Goal: Information Seeking & Learning: Learn about a topic

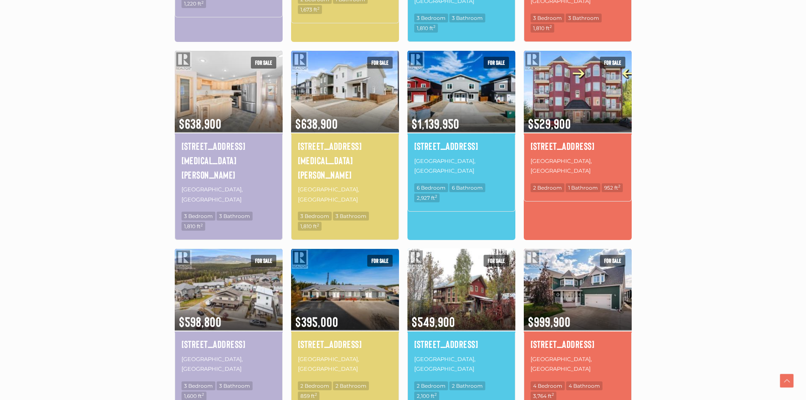
scroll to position [466, 0]
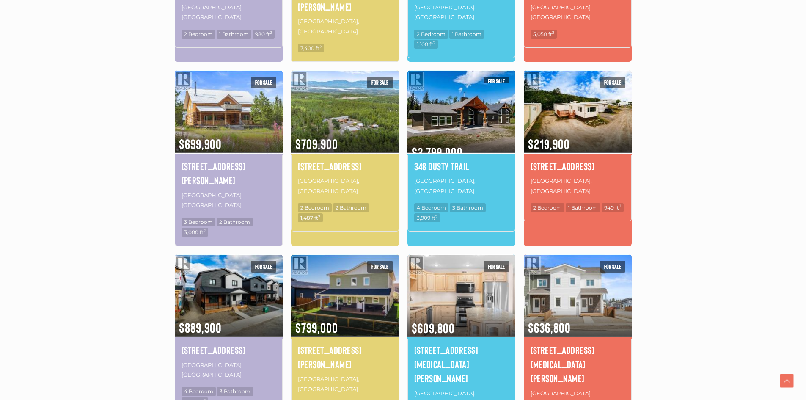
scroll to position [535, 0]
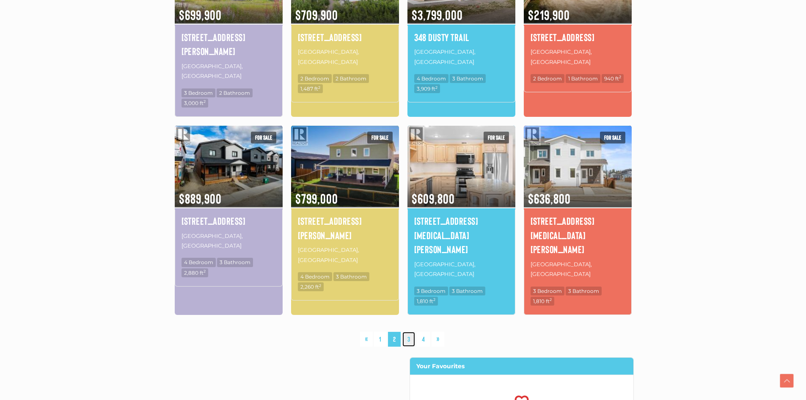
click at [409, 332] on link "3" at bounding box center [409, 339] width 13 height 15
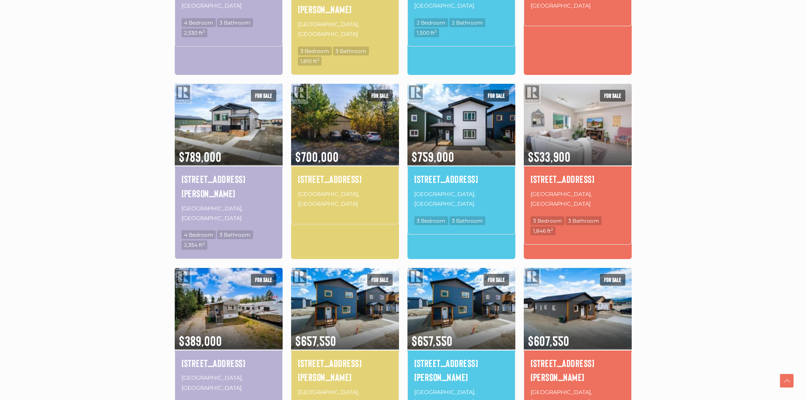
scroll to position [450, 0]
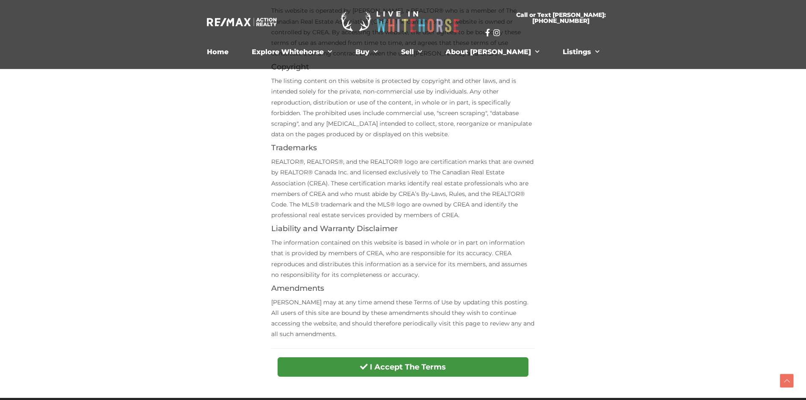
scroll to position [254, 0]
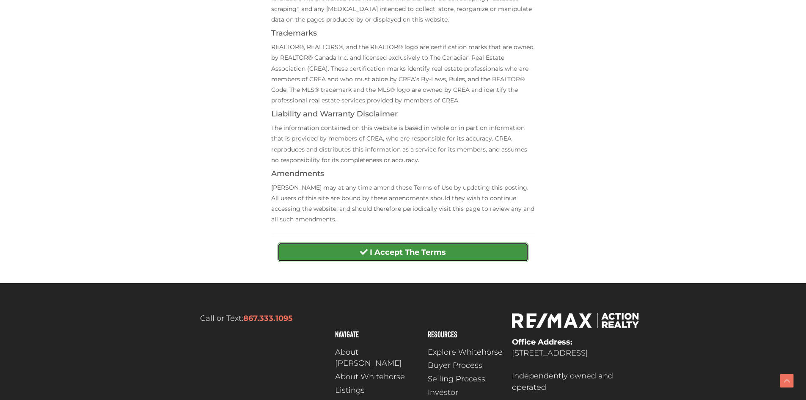
click at [416, 251] on strong "I Accept The Terms" at bounding box center [408, 252] width 76 height 9
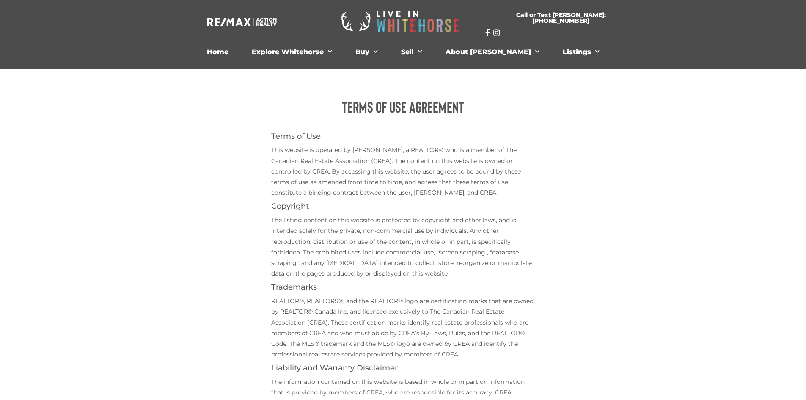
scroll to position [296, 0]
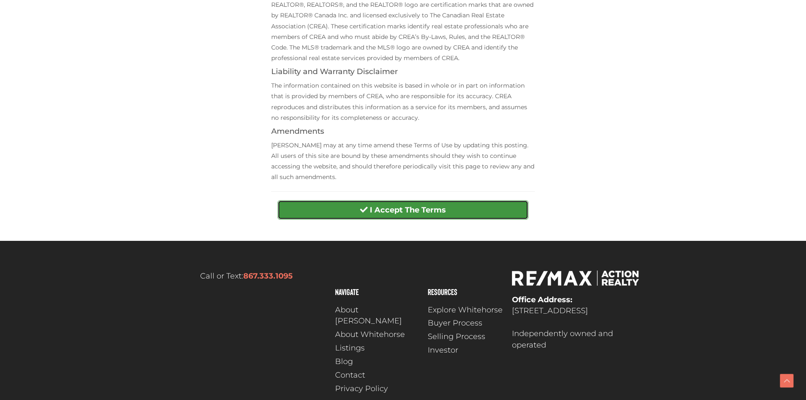
click at [381, 205] on strong "I Accept The Terms" at bounding box center [408, 209] width 76 height 9
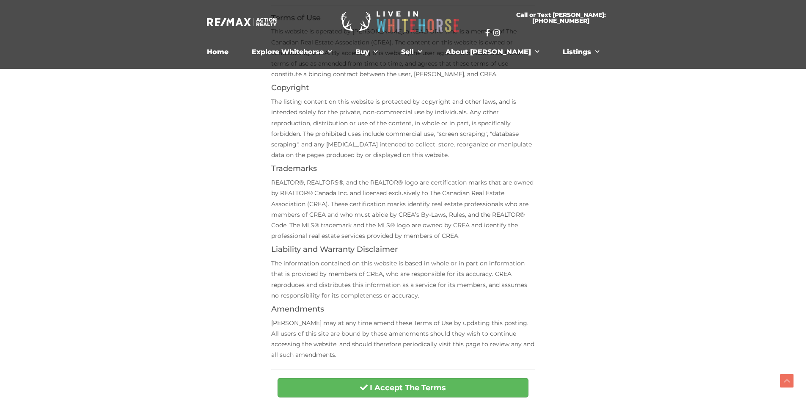
scroll to position [254, 0]
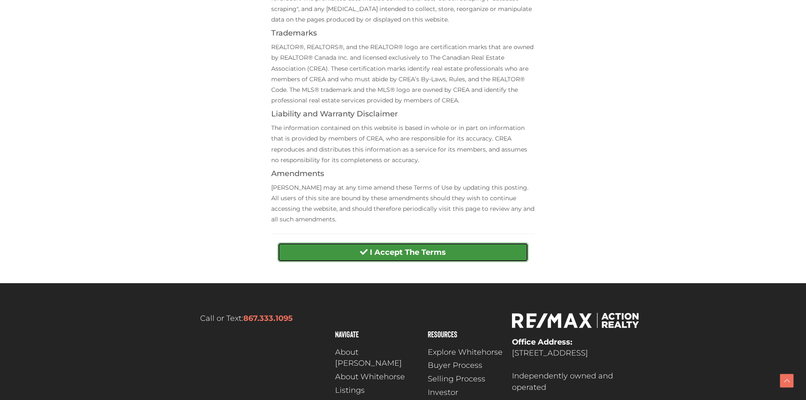
click at [364, 250] on span "submit" at bounding box center [364, 252] width 8 height 8
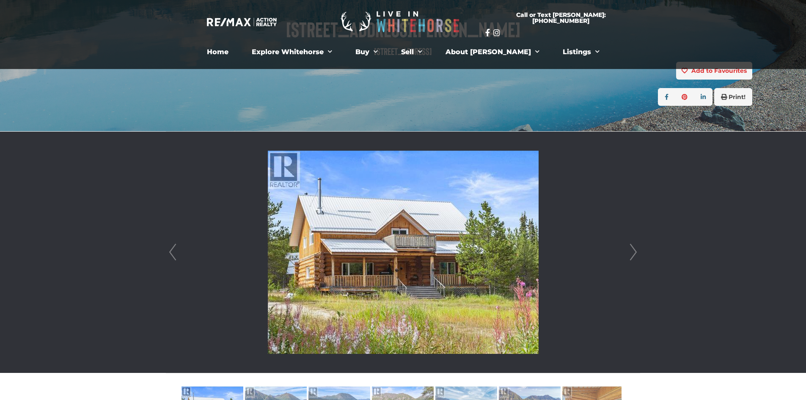
scroll to position [127, 0]
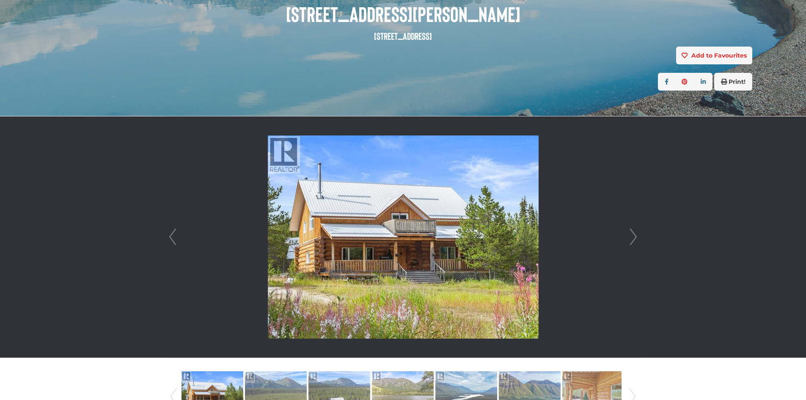
click at [416, 235] on img at bounding box center [403, 236] width 271 height 203
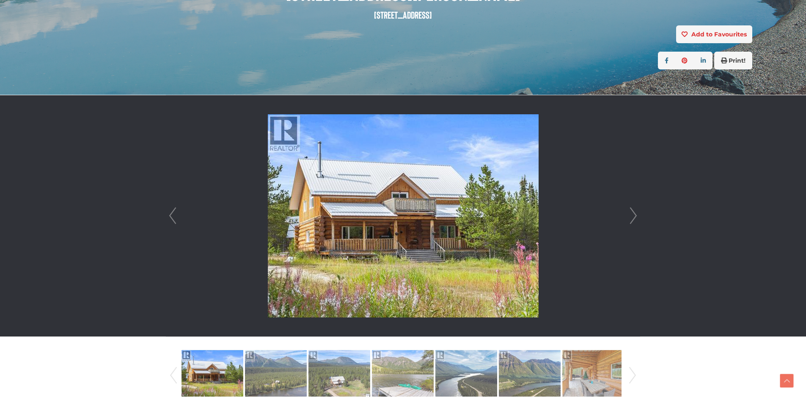
scroll to position [169, 0]
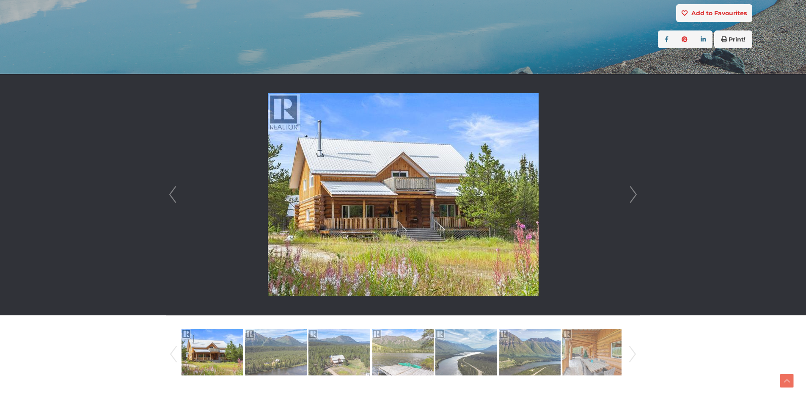
click at [632, 193] on link "Next" at bounding box center [633, 194] width 13 height 241
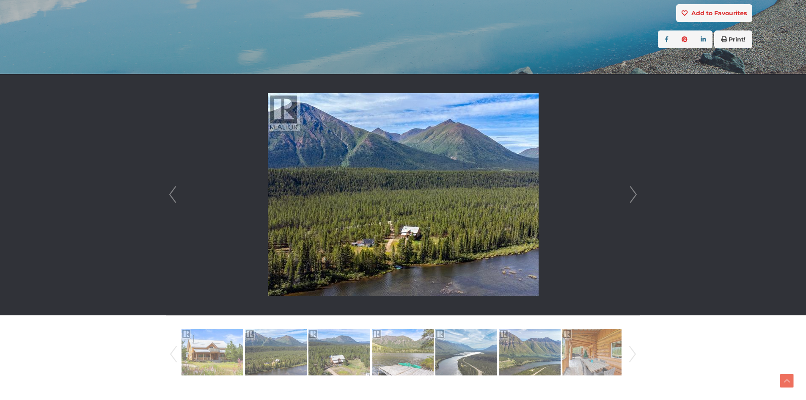
click at [632, 193] on link "Next" at bounding box center [633, 194] width 13 height 241
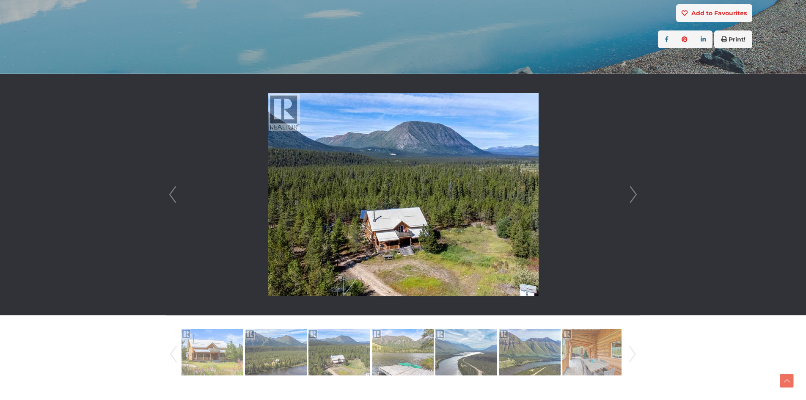
click at [632, 193] on link "Next" at bounding box center [633, 194] width 13 height 241
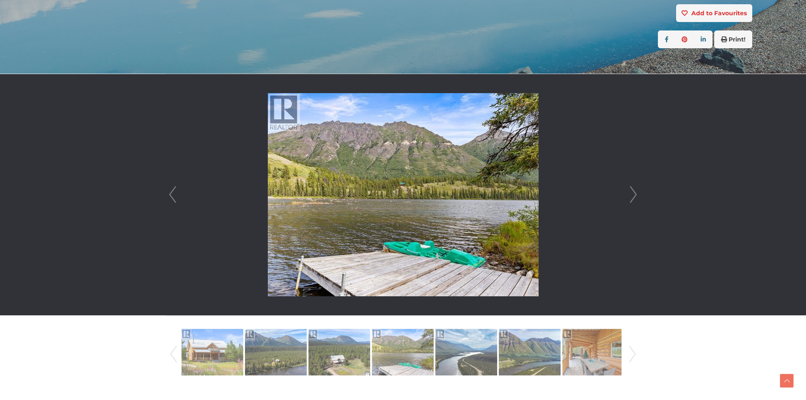
click at [632, 193] on link "Next" at bounding box center [633, 194] width 13 height 241
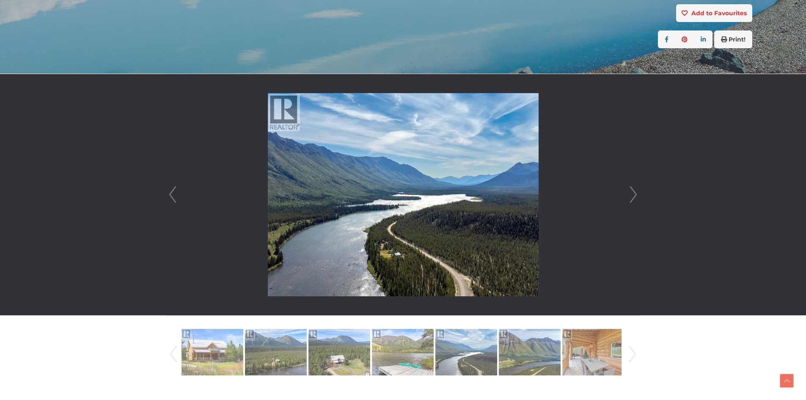
click at [632, 193] on link "Next" at bounding box center [633, 194] width 13 height 241
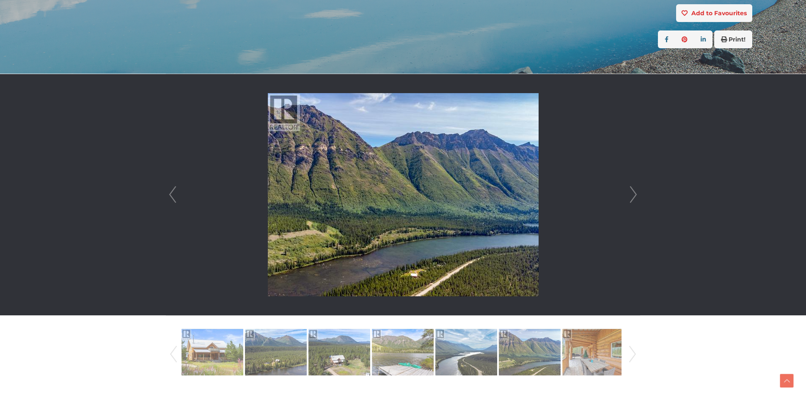
click at [632, 193] on link "Next" at bounding box center [633, 194] width 13 height 241
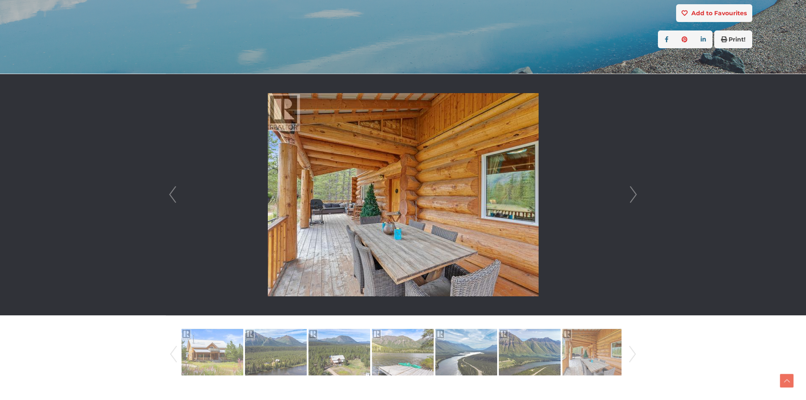
click at [632, 193] on link "Next" at bounding box center [633, 194] width 13 height 241
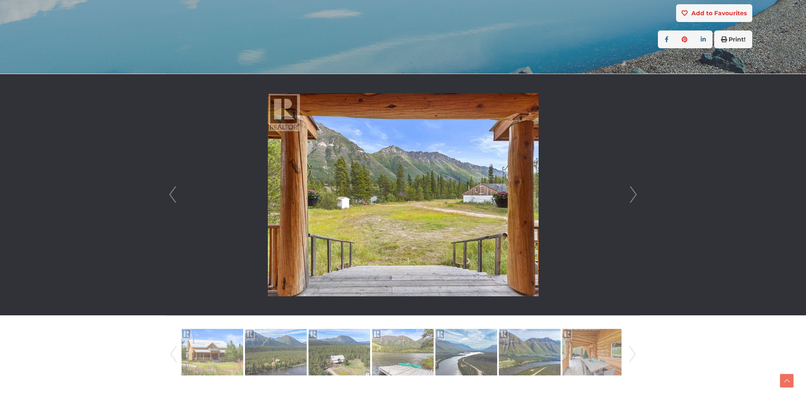
click at [632, 193] on link "Next" at bounding box center [633, 194] width 13 height 241
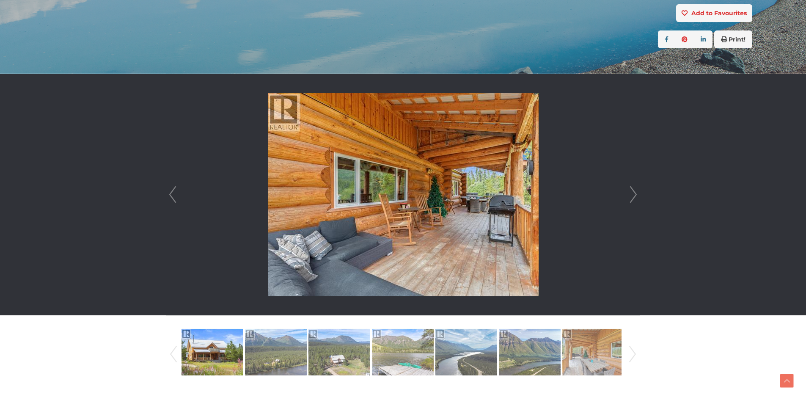
click at [632, 193] on link "Next" at bounding box center [633, 194] width 13 height 241
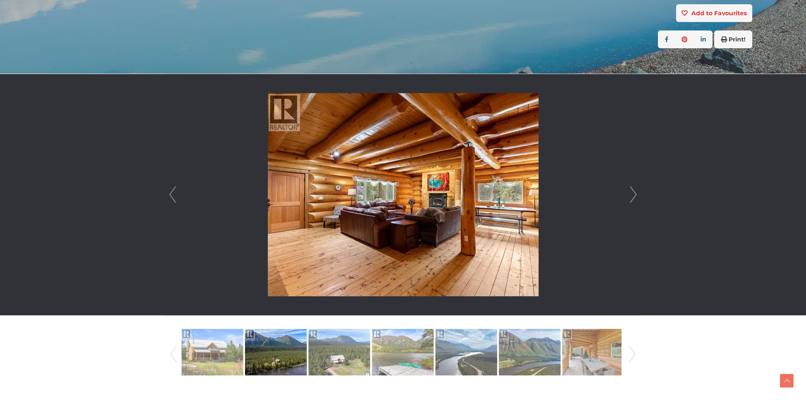
click at [632, 193] on link "Next" at bounding box center [633, 194] width 13 height 241
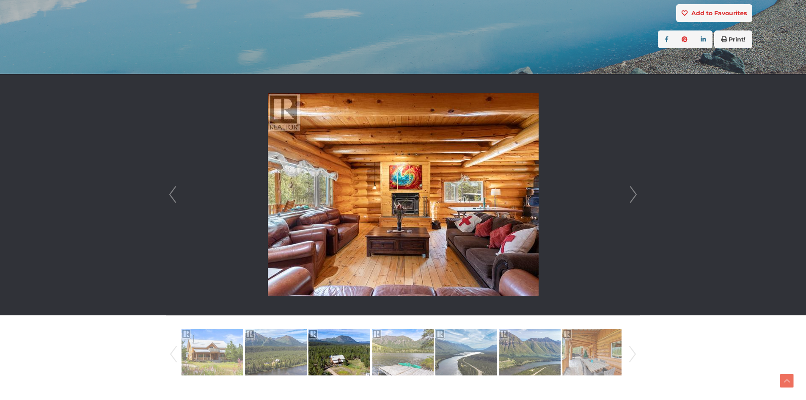
click at [632, 193] on link "Next" at bounding box center [633, 194] width 13 height 241
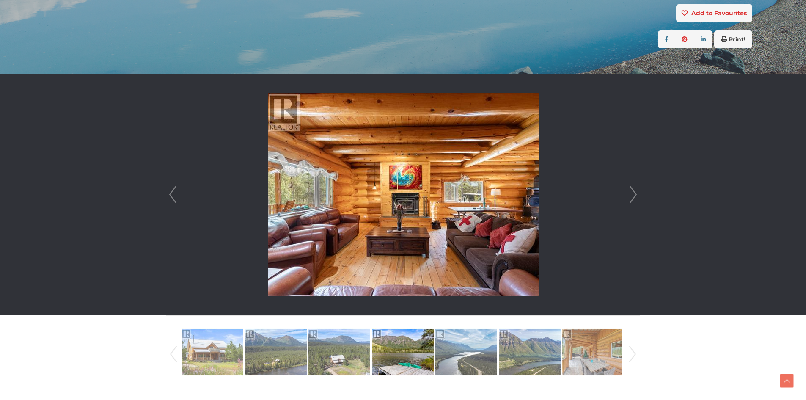
click at [632, 193] on link "Next" at bounding box center [633, 194] width 13 height 241
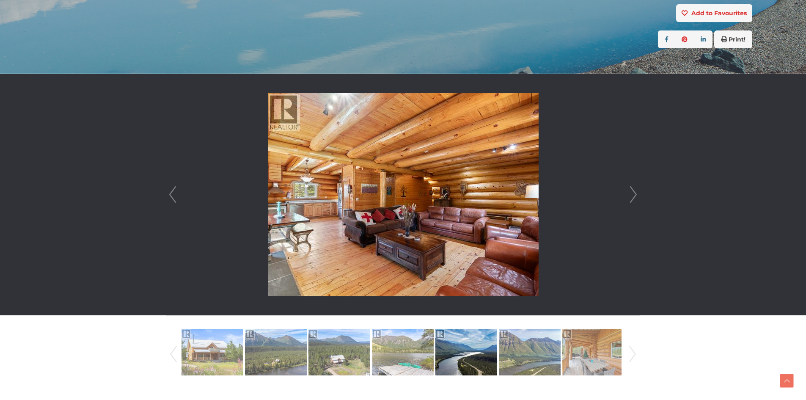
click at [635, 191] on link "Next" at bounding box center [633, 194] width 13 height 241
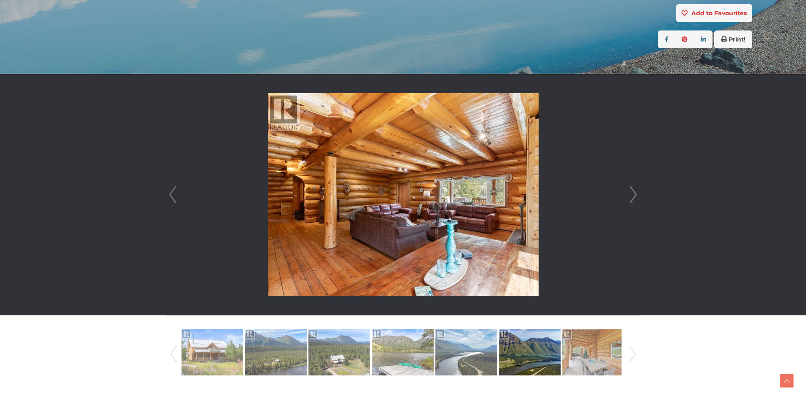
click at [635, 191] on link "Next" at bounding box center [633, 194] width 13 height 241
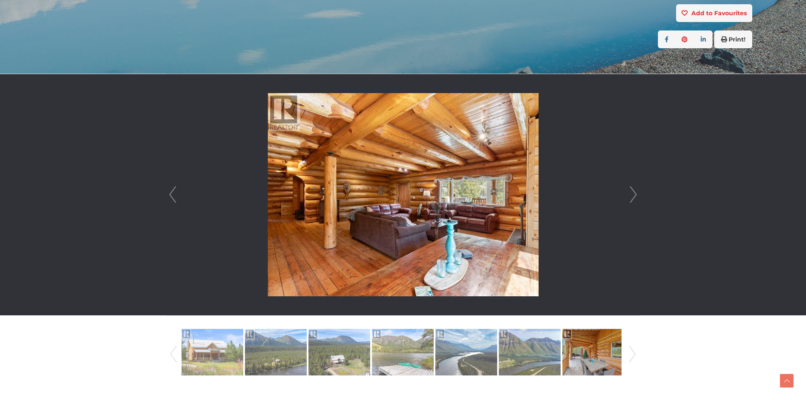
click at [635, 191] on link "Next" at bounding box center [633, 194] width 13 height 241
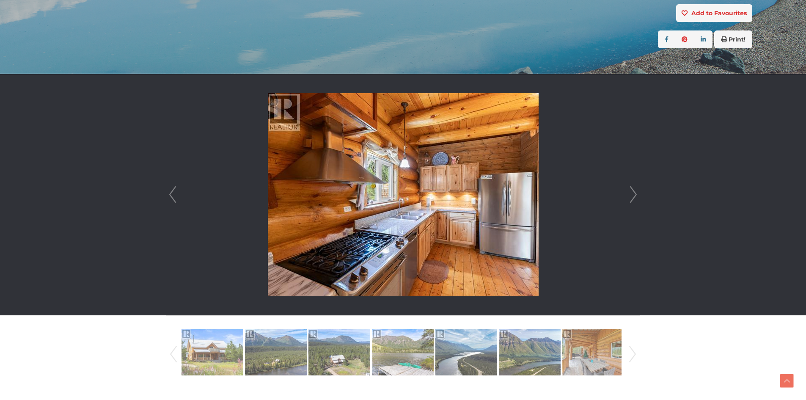
click at [635, 191] on link "Next" at bounding box center [633, 194] width 13 height 241
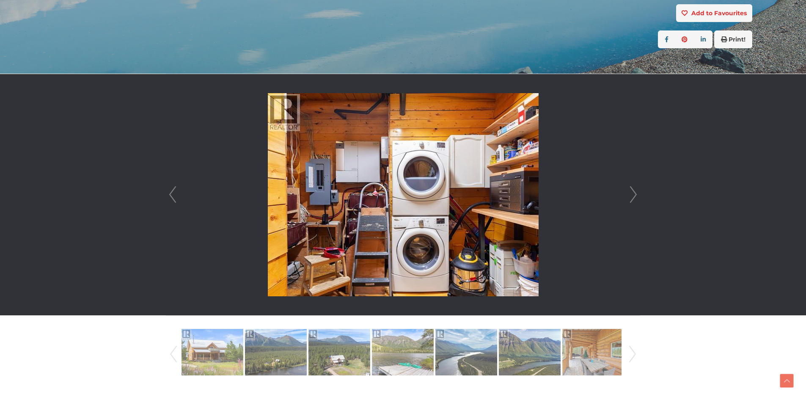
click at [635, 191] on link "Next" at bounding box center [633, 194] width 13 height 241
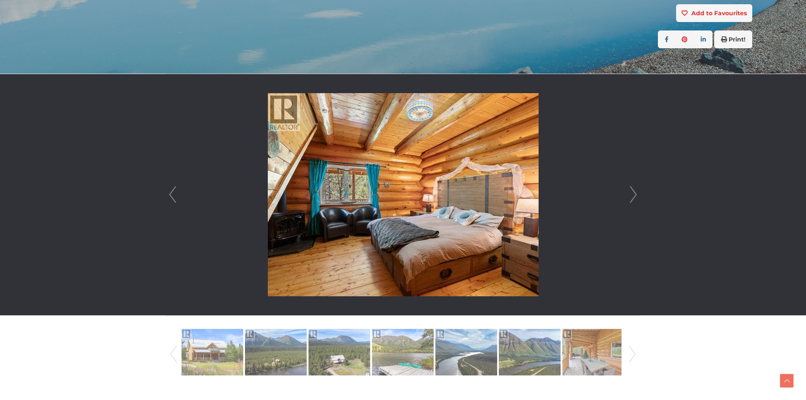
click at [635, 191] on link "Next" at bounding box center [633, 194] width 13 height 241
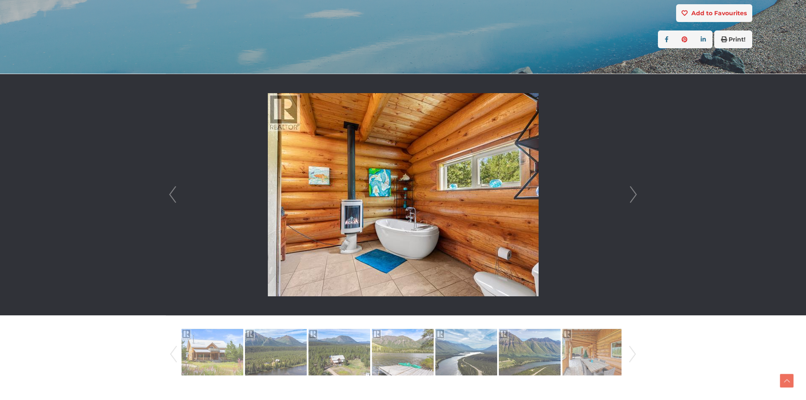
click at [635, 191] on link "Next" at bounding box center [633, 194] width 13 height 241
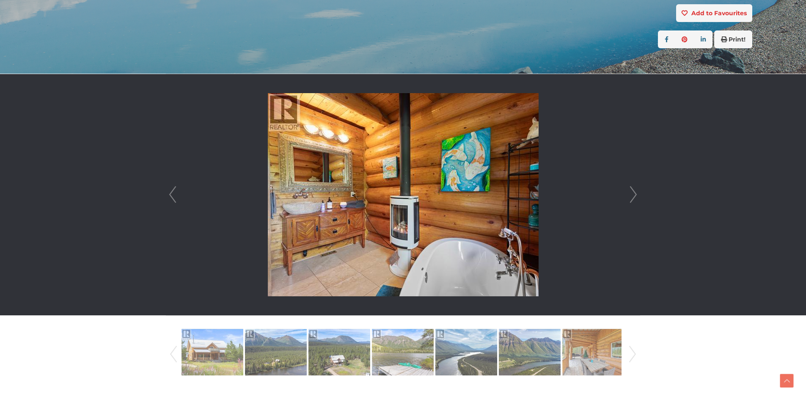
click at [635, 191] on link "Next" at bounding box center [633, 194] width 13 height 241
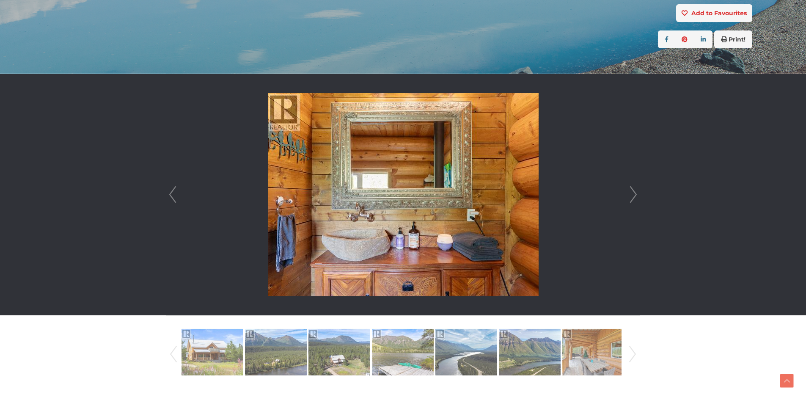
click at [635, 191] on link "Next" at bounding box center [633, 194] width 13 height 241
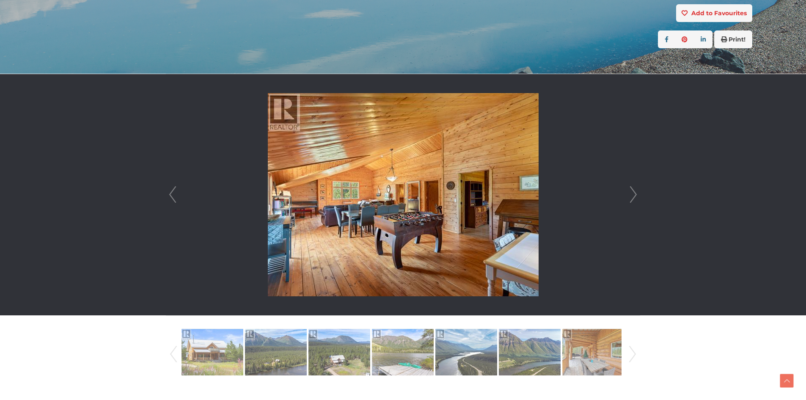
click at [635, 191] on link "Next" at bounding box center [633, 194] width 13 height 241
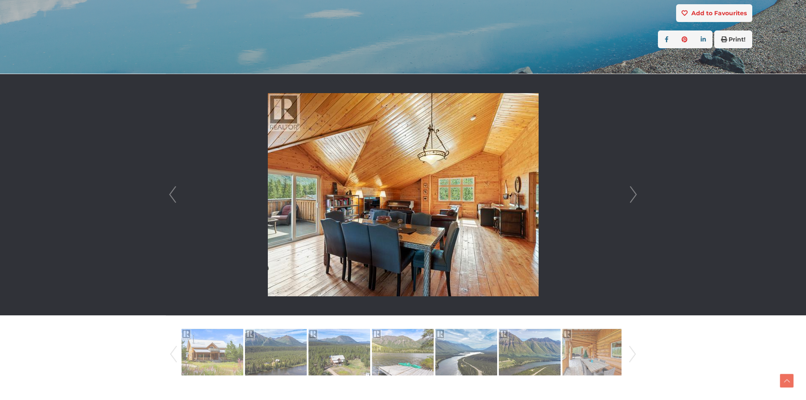
click at [635, 191] on link "Next" at bounding box center [633, 194] width 13 height 241
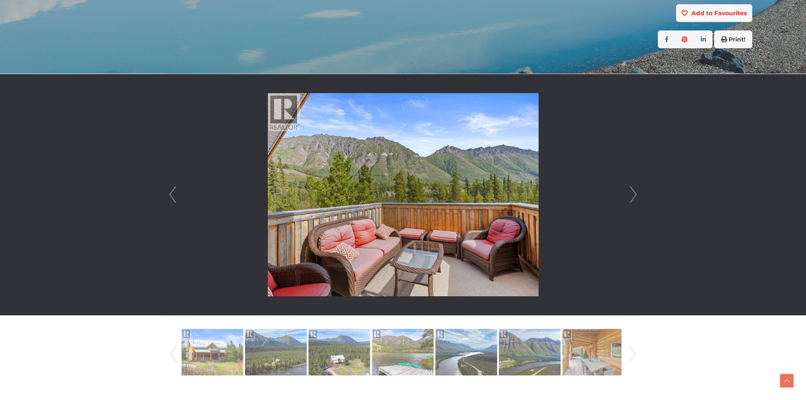
click at [635, 191] on link "Next" at bounding box center [633, 194] width 13 height 241
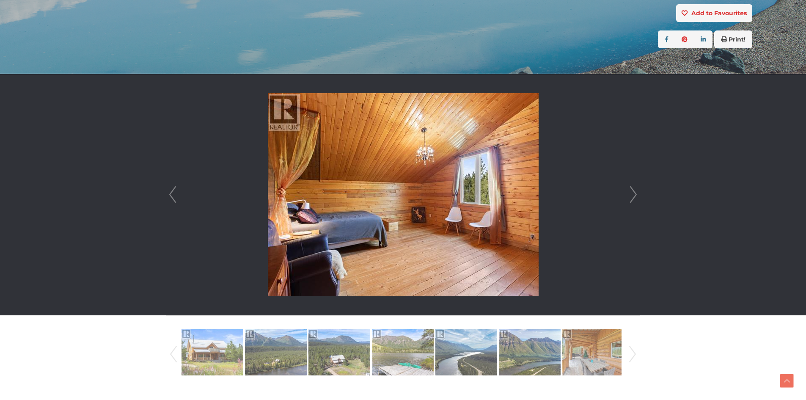
click at [635, 191] on link "Next" at bounding box center [633, 194] width 13 height 241
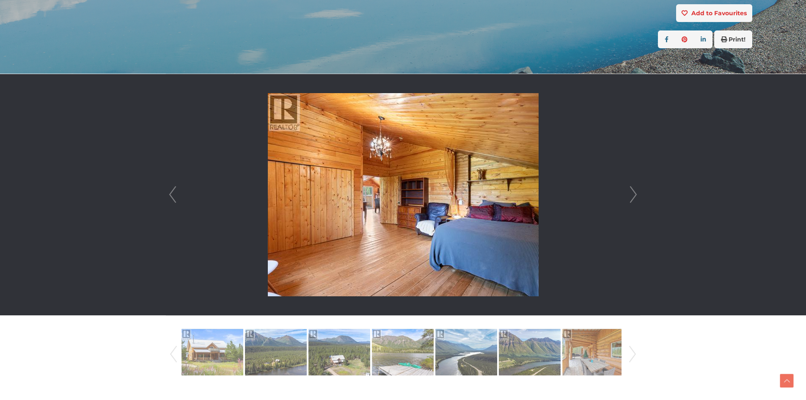
click at [635, 191] on link "Next" at bounding box center [633, 194] width 13 height 241
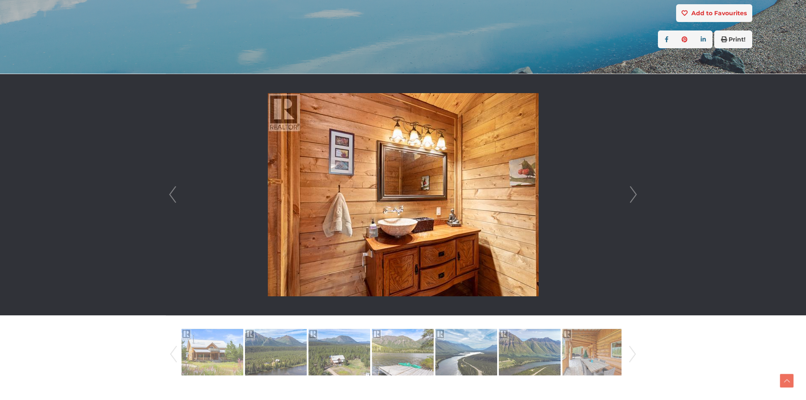
click at [635, 191] on link "Next" at bounding box center [633, 194] width 13 height 241
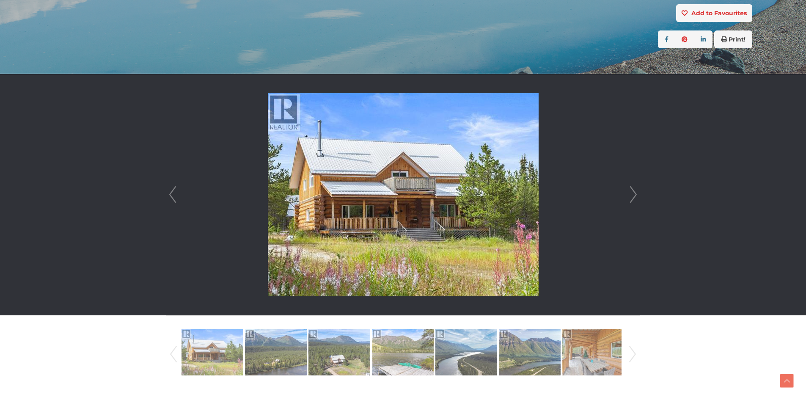
click at [635, 191] on link "Next" at bounding box center [633, 194] width 13 height 241
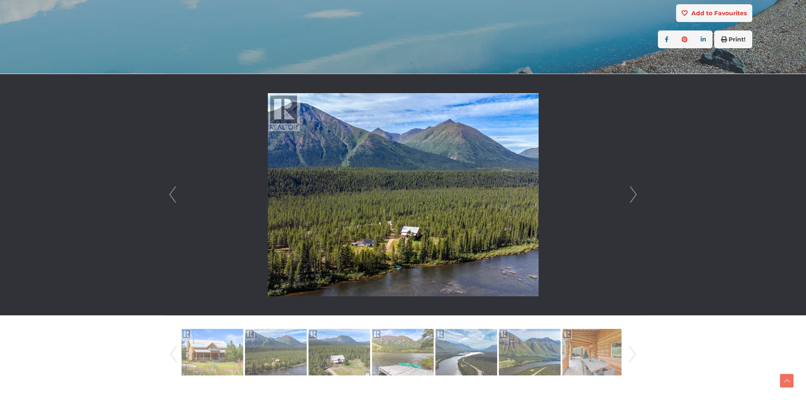
click at [177, 193] on link "Prev" at bounding box center [172, 194] width 13 height 241
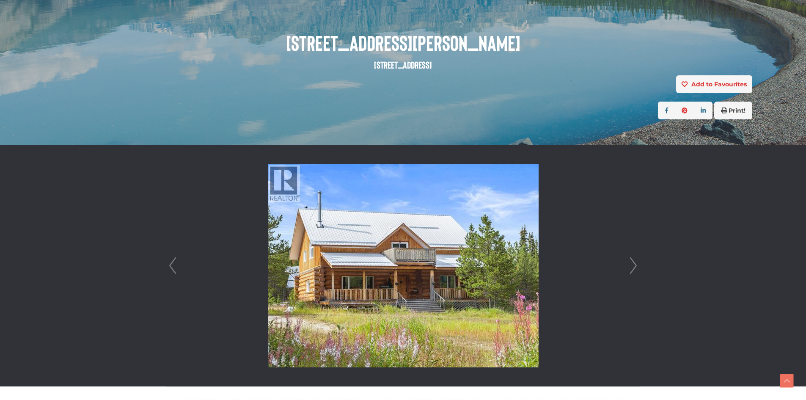
scroll to position [85, 0]
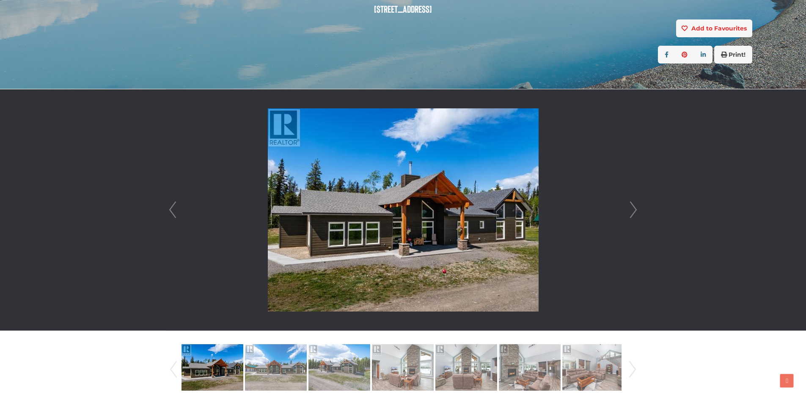
scroll to position [169, 0]
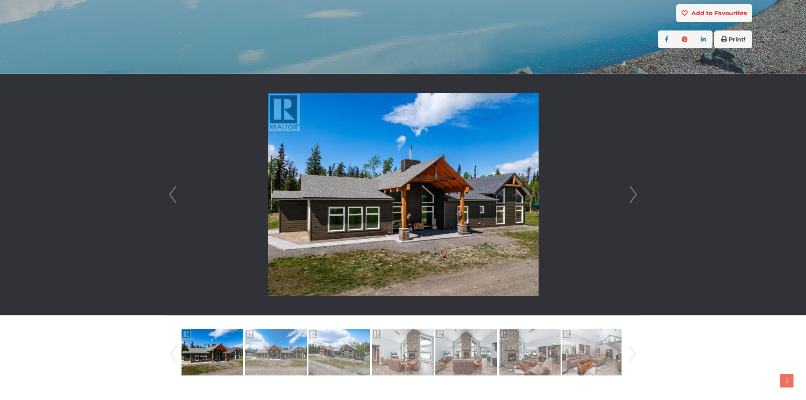
click at [629, 188] on link "Next" at bounding box center [633, 194] width 13 height 241
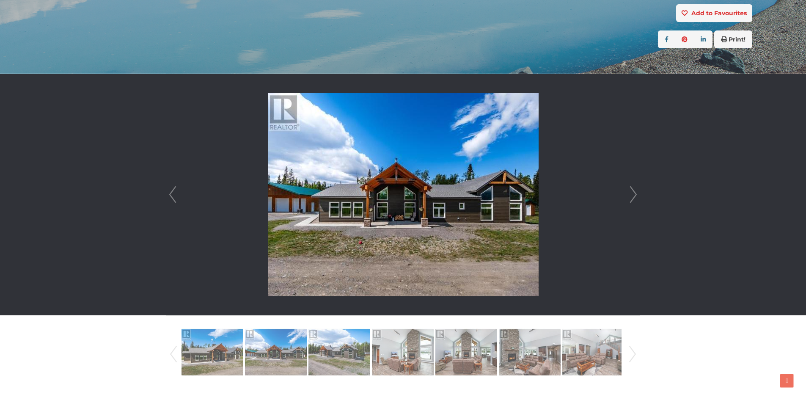
click at [629, 188] on link "Next" at bounding box center [633, 194] width 13 height 241
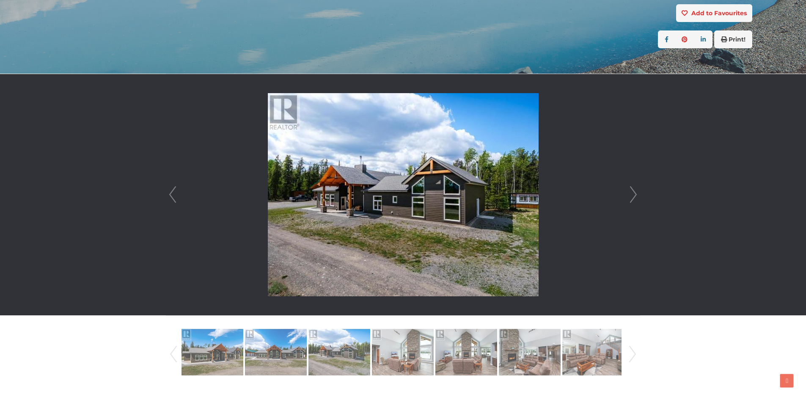
click at [629, 188] on link "Next" at bounding box center [633, 194] width 13 height 241
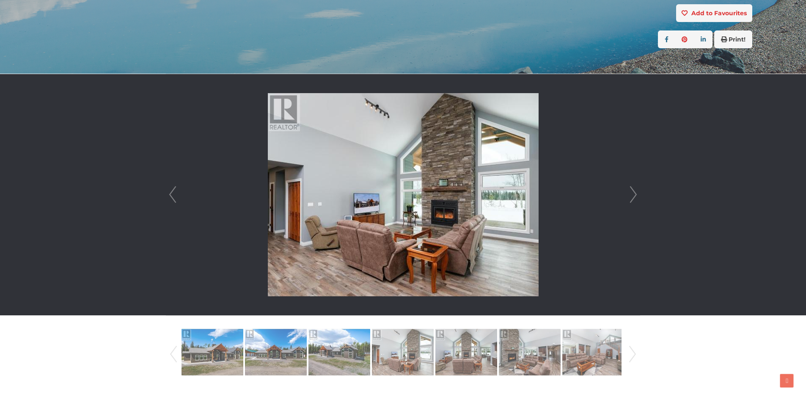
click at [629, 188] on link "Next" at bounding box center [633, 194] width 13 height 241
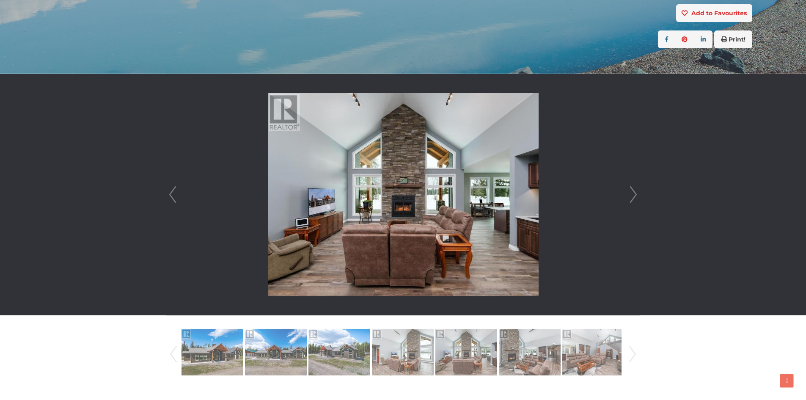
click at [629, 188] on link "Next" at bounding box center [633, 194] width 13 height 241
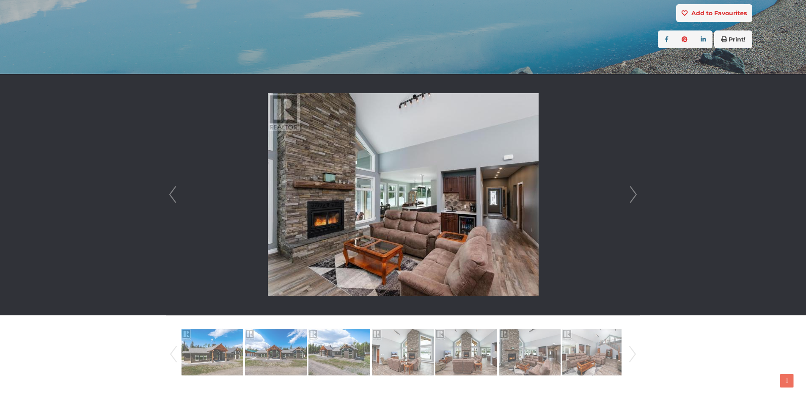
click at [629, 188] on link "Next" at bounding box center [633, 194] width 13 height 241
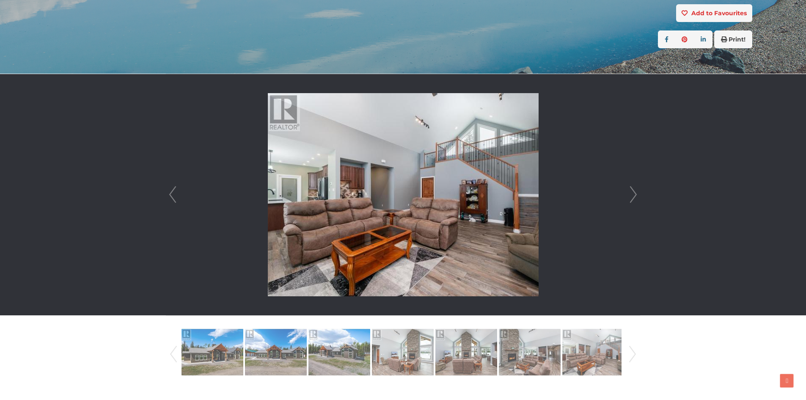
click at [629, 188] on link "Next" at bounding box center [633, 194] width 13 height 241
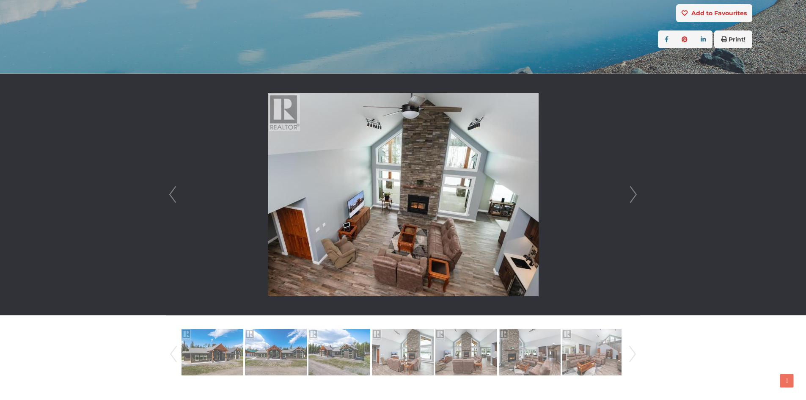
click at [629, 188] on link "Next" at bounding box center [633, 194] width 13 height 241
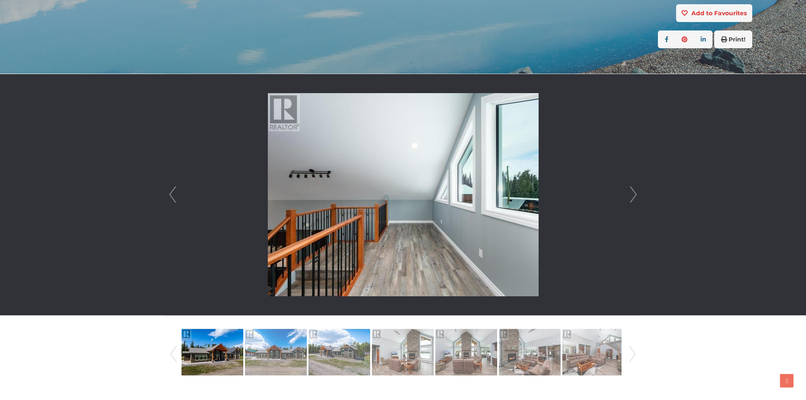
click at [629, 188] on link "Next" at bounding box center [633, 194] width 13 height 241
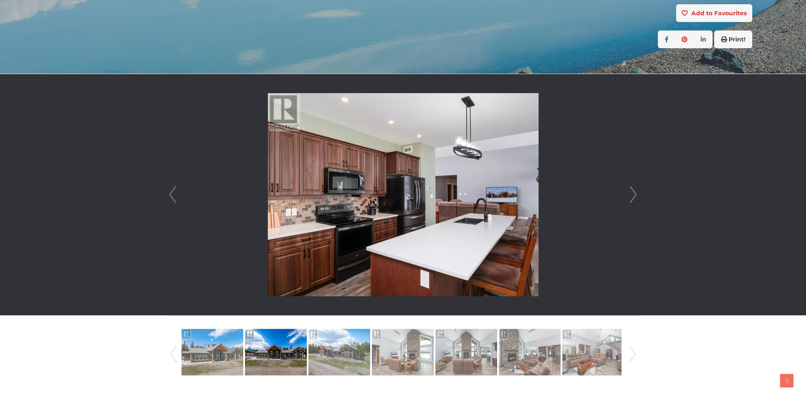
click at [629, 188] on link "Next" at bounding box center [633, 194] width 13 height 241
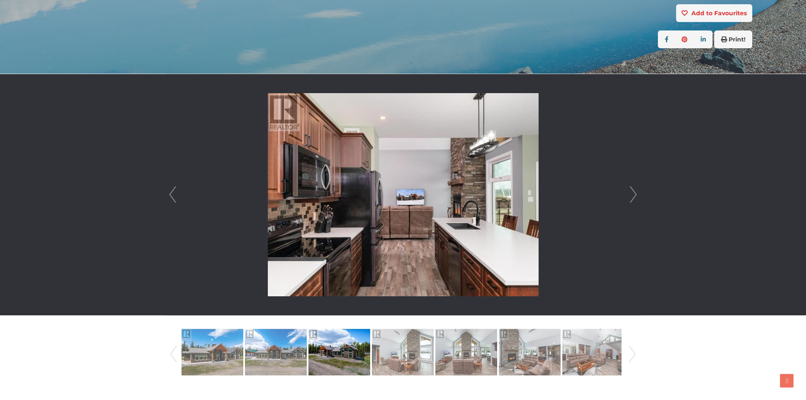
click at [629, 188] on link "Next" at bounding box center [633, 194] width 13 height 241
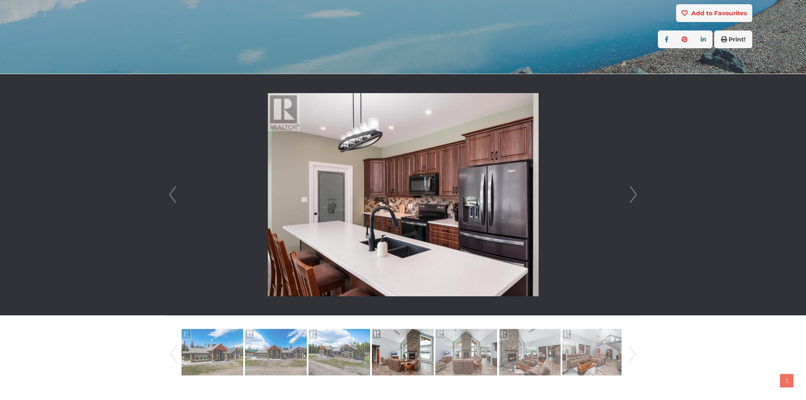
click at [629, 188] on link "Next" at bounding box center [633, 194] width 13 height 241
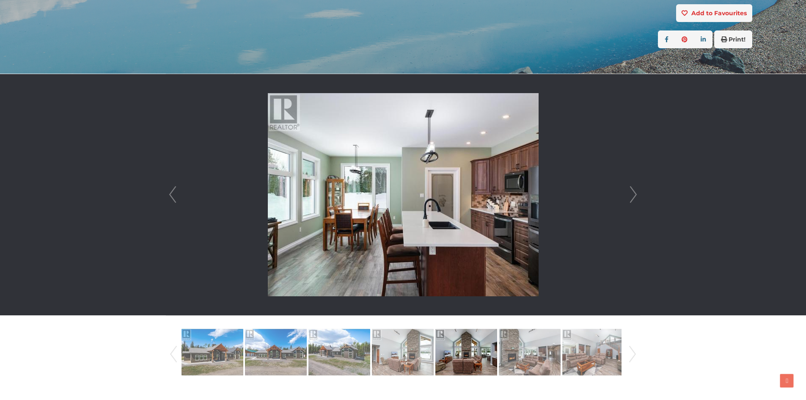
click at [629, 188] on link "Next" at bounding box center [633, 194] width 13 height 241
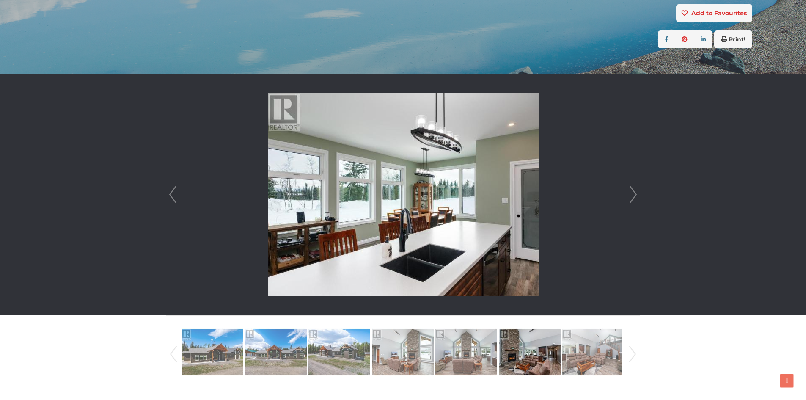
click at [629, 188] on link "Next" at bounding box center [633, 194] width 13 height 241
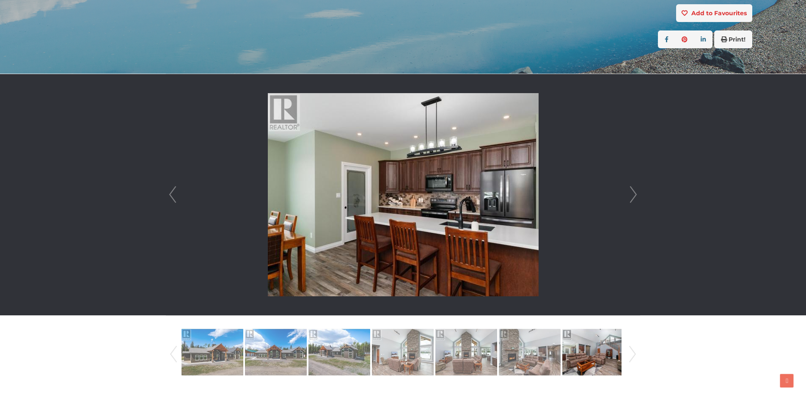
click at [629, 188] on link "Next" at bounding box center [633, 194] width 13 height 241
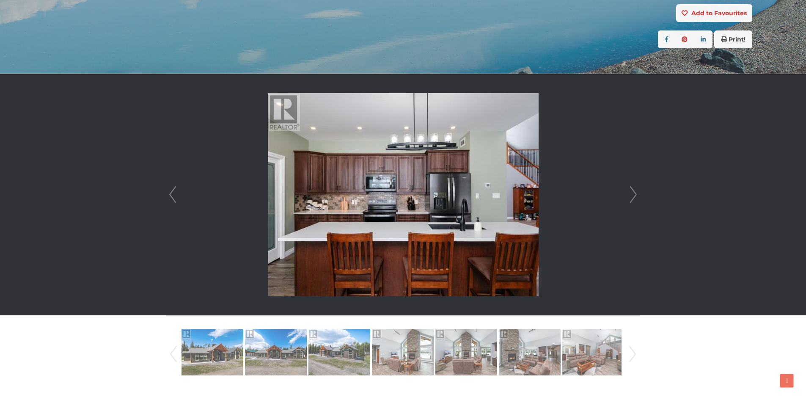
click at [631, 189] on link "Next" at bounding box center [633, 194] width 13 height 241
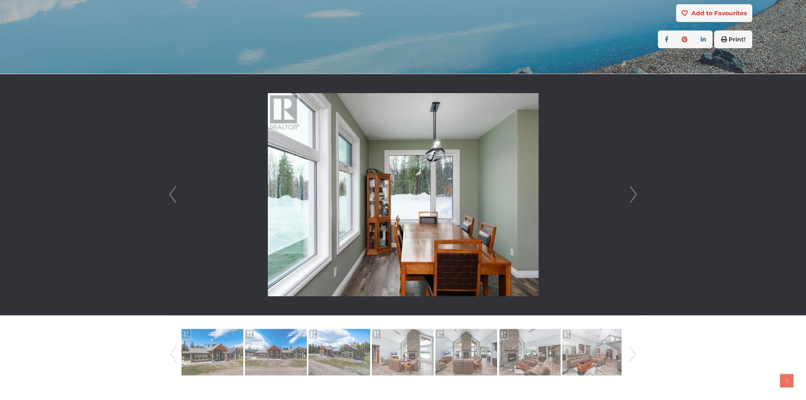
click at [631, 189] on link "Next" at bounding box center [633, 194] width 13 height 241
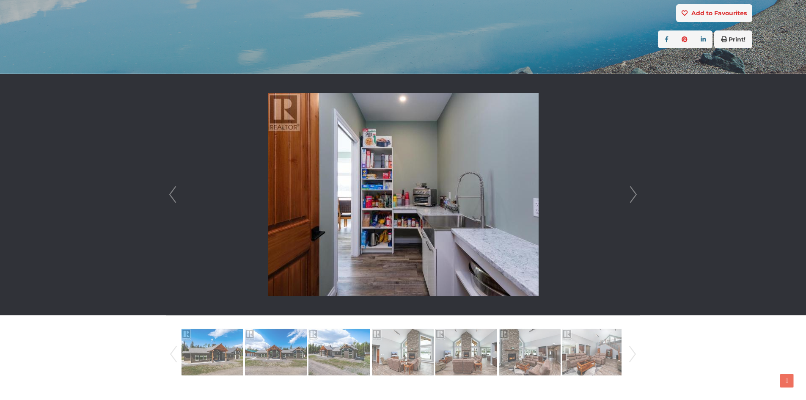
click at [631, 189] on link "Next" at bounding box center [633, 194] width 13 height 241
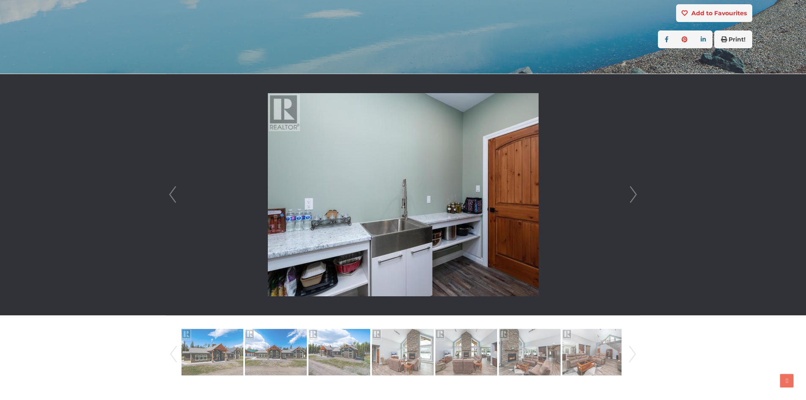
click at [631, 189] on link "Next" at bounding box center [633, 194] width 13 height 241
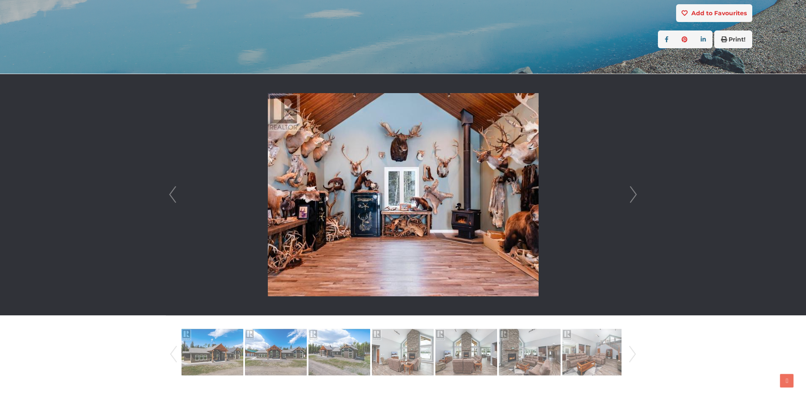
click at [631, 189] on link "Next" at bounding box center [633, 194] width 13 height 241
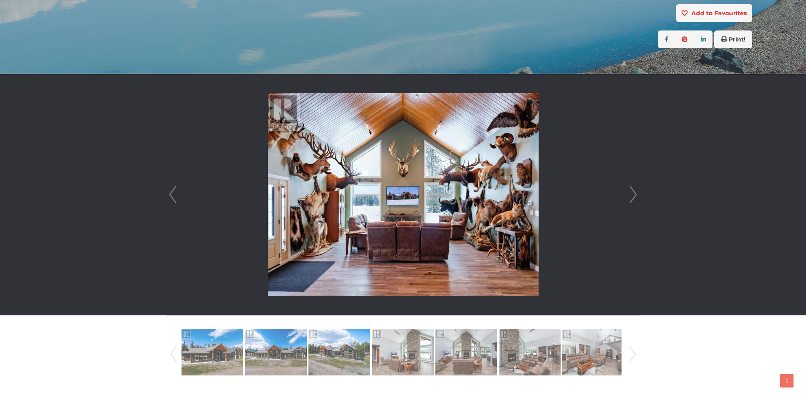
click at [632, 191] on link "Next" at bounding box center [633, 194] width 13 height 241
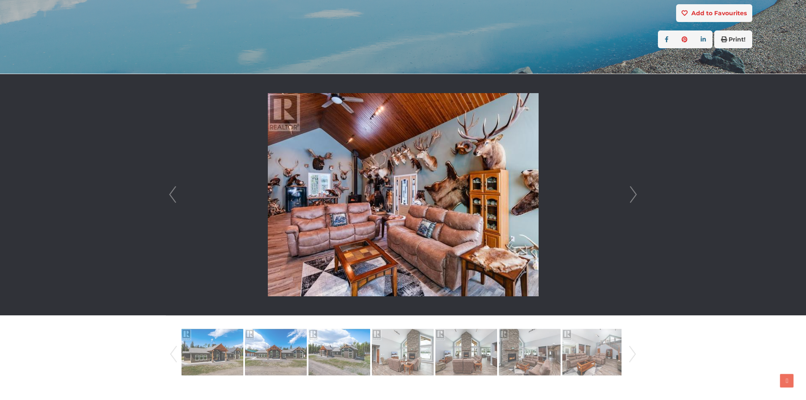
click at [632, 191] on link "Next" at bounding box center [633, 194] width 13 height 241
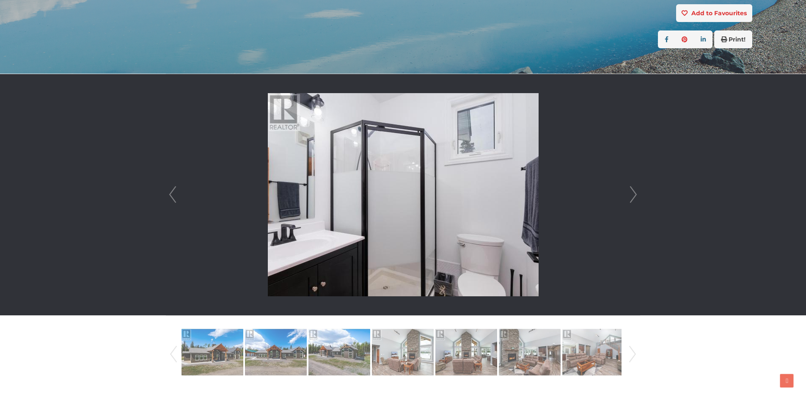
click at [632, 191] on link "Next" at bounding box center [633, 194] width 13 height 241
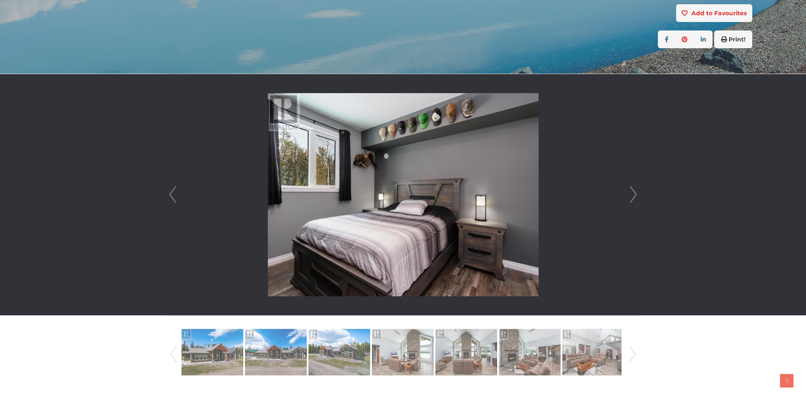
click at [632, 191] on link "Next" at bounding box center [633, 194] width 13 height 241
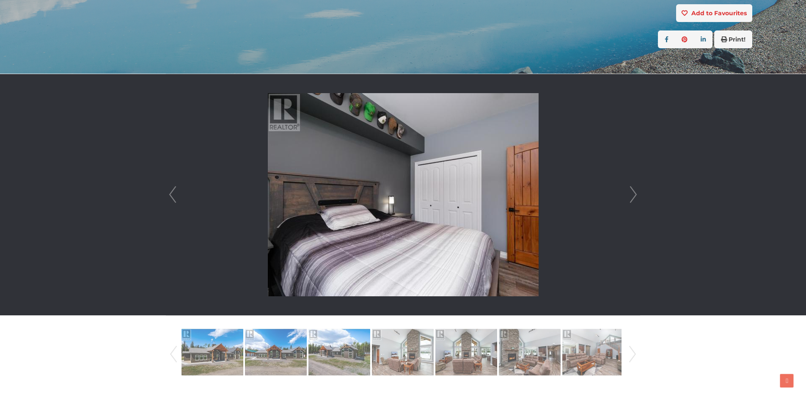
click at [632, 191] on link "Next" at bounding box center [633, 194] width 13 height 241
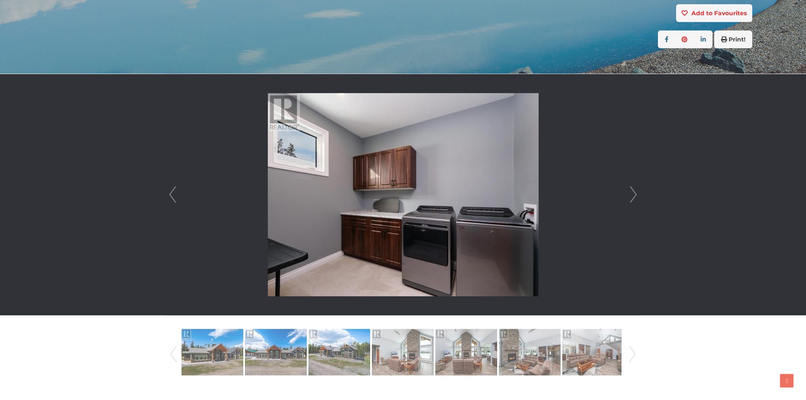
click at [632, 191] on link "Next" at bounding box center [633, 194] width 13 height 241
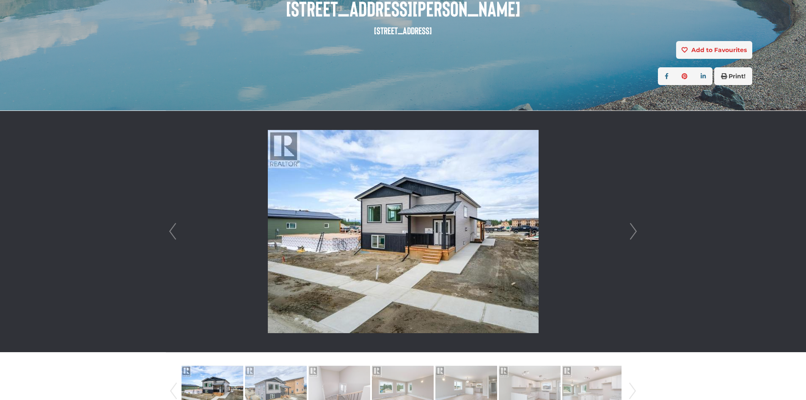
scroll to position [169, 0]
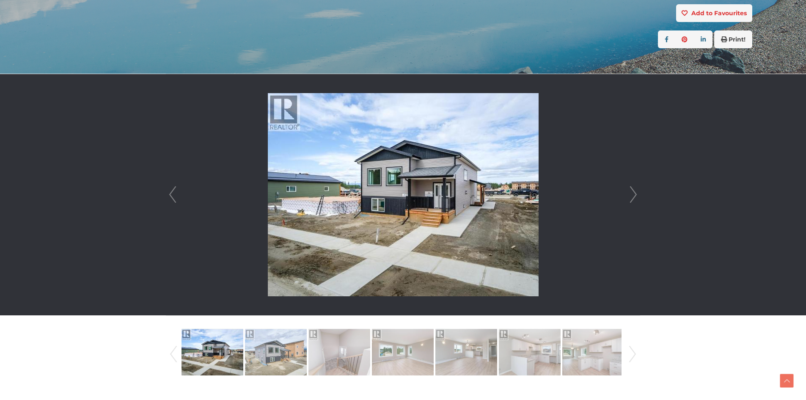
click at [345, 190] on img at bounding box center [403, 194] width 271 height 203
click at [423, 183] on img at bounding box center [403, 194] width 271 height 203
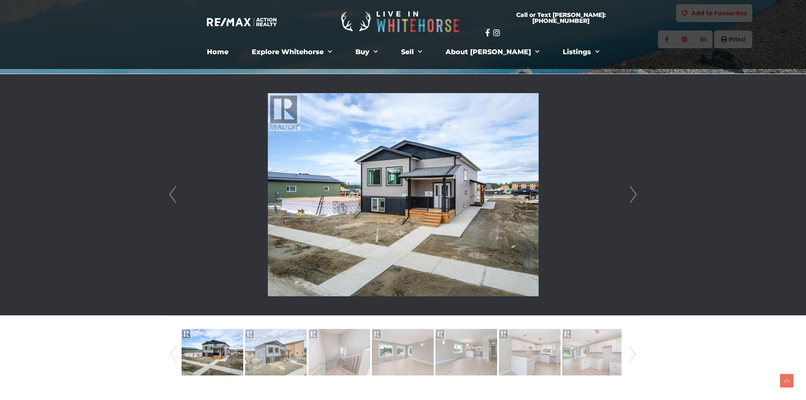
click at [632, 189] on link "Next" at bounding box center [633, 194] width 13 height 241
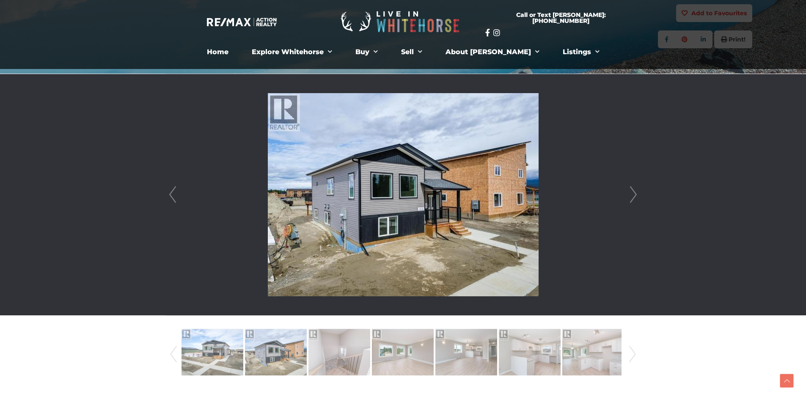
click at [635, 195] on link "Next" at bounding box center [633, 194] width 13 height 241
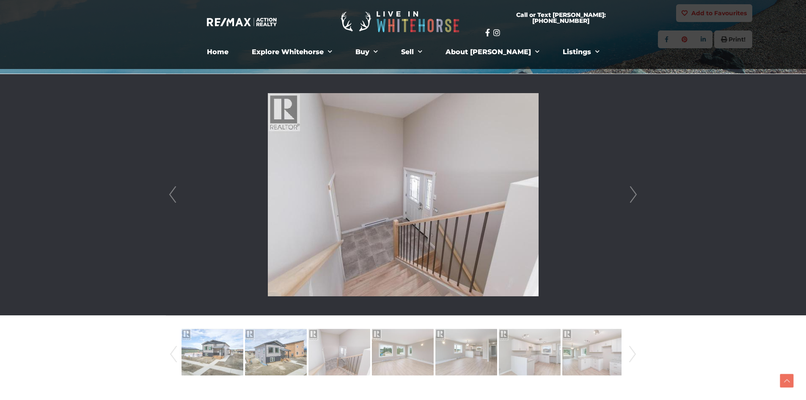
click at [635, 195] on link "Next" at bounding box center [633, 194] width 13 height 241
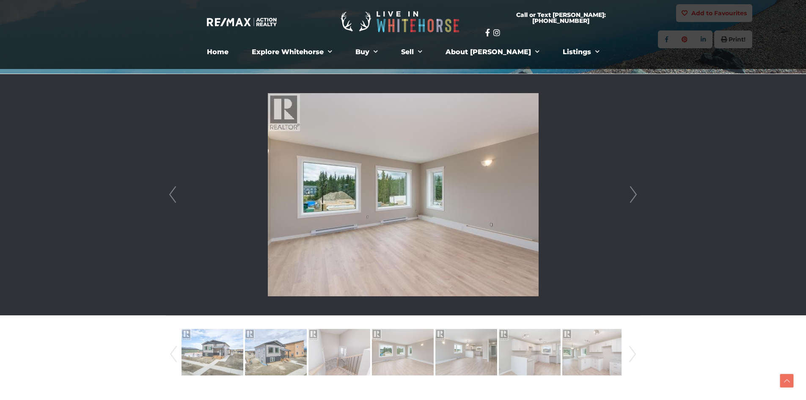
click at [635, 195] on link "Next" at bounding box center [633, 194] width 13 height 241
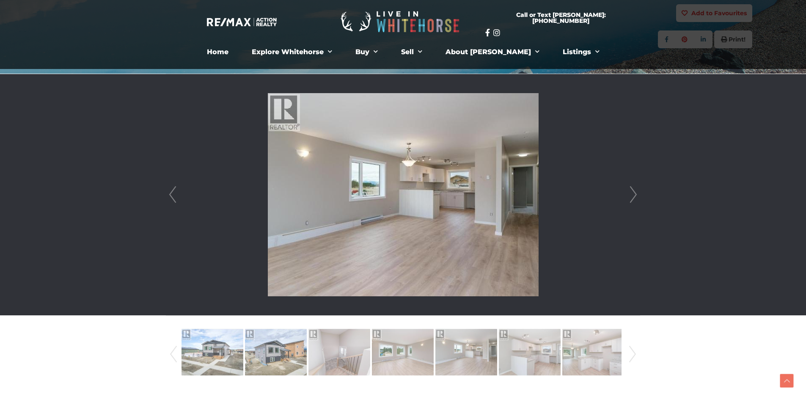
click at [635, 195] on link "Next" at bounding box center [633, 194] width 13 height 241
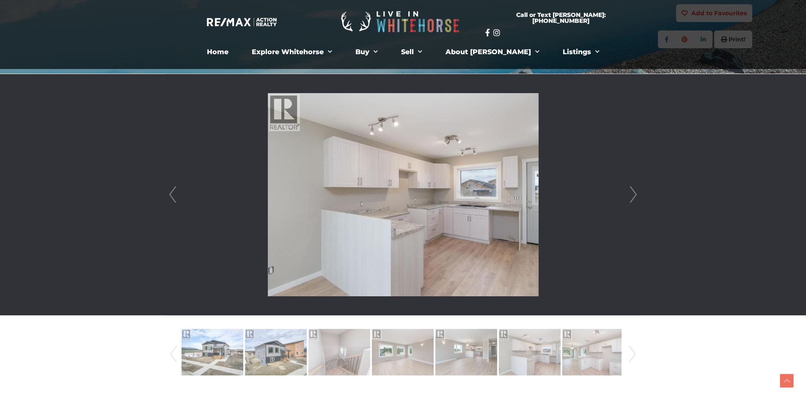
click at [635, 195] on link "Next" at bounding box center [633, 194] width 13 height 241
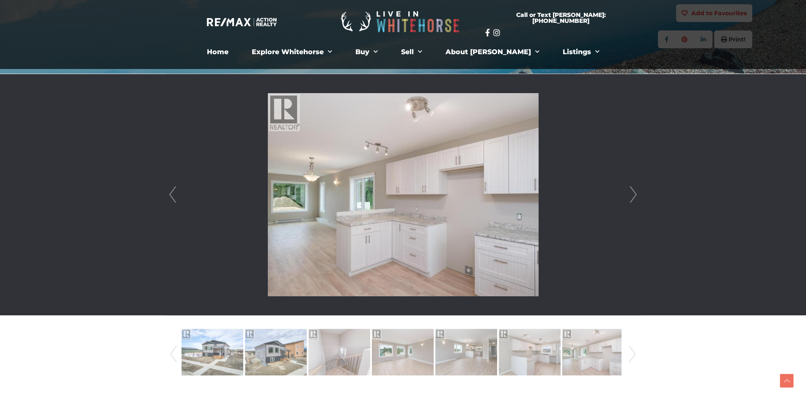
click at [635, 195] on link "Next" at bounding box center [633, 194] width 13 height 241
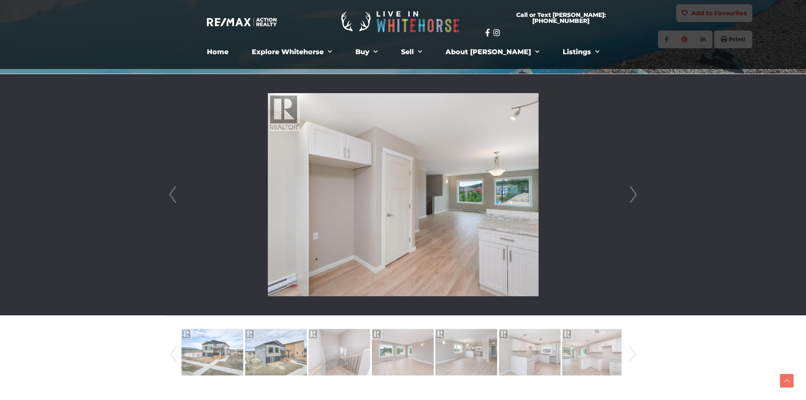
click at [635, 195] on link "Next" at bounding box center [633, 194] width 13 height 241
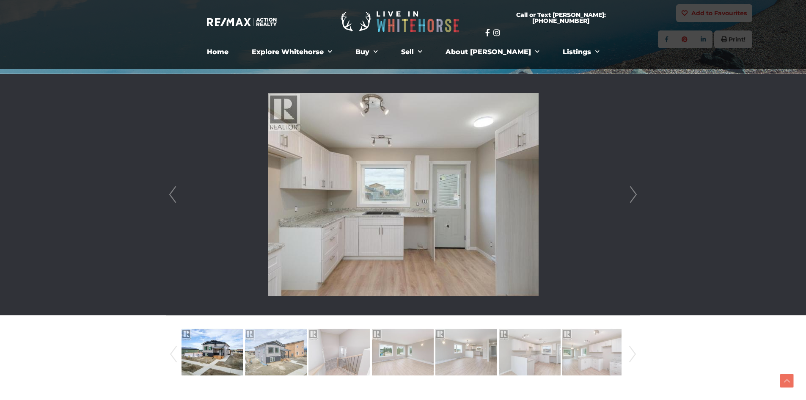
click at [635, 195] on link "Next" at bounding box center [633, 194] width 13 height 241
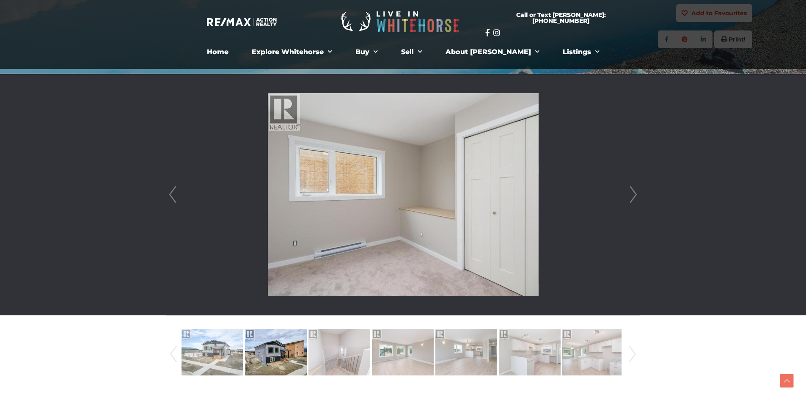
click at [635, 195] on link "Next" at bounding box center [633, 194] width 13 height 241
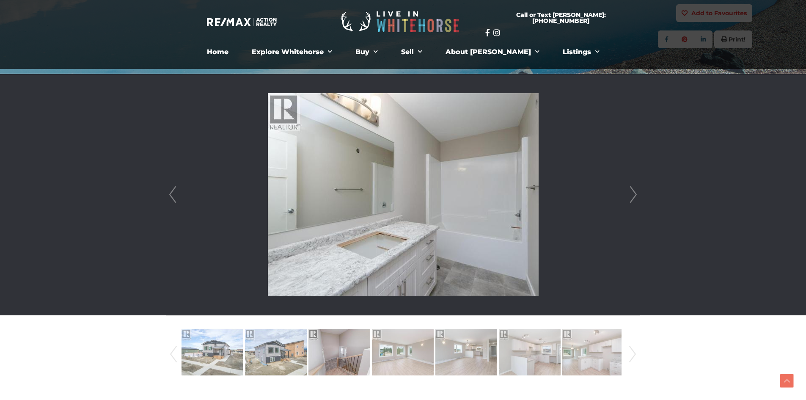
click at [635, 195] on link "Next" at bounding box center [633, 194] width 13 height 241
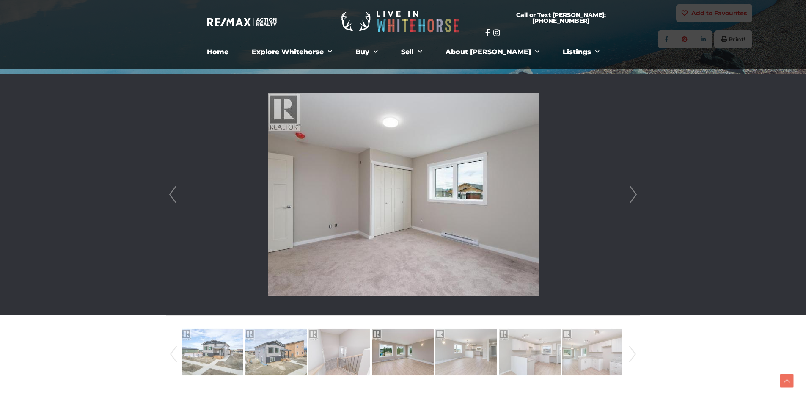
click at [635, 195] on link "Next" at bounding box center [633, 194] width 13 height 241
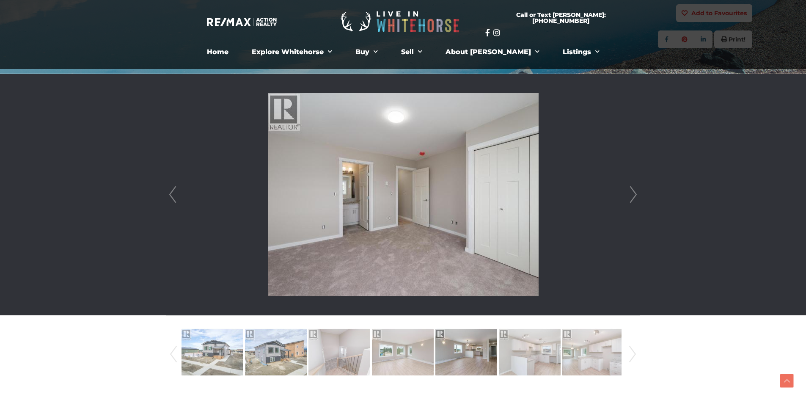
click at [635, 195] on link "Next" at bounding box center [633, 194] width 13 height 241
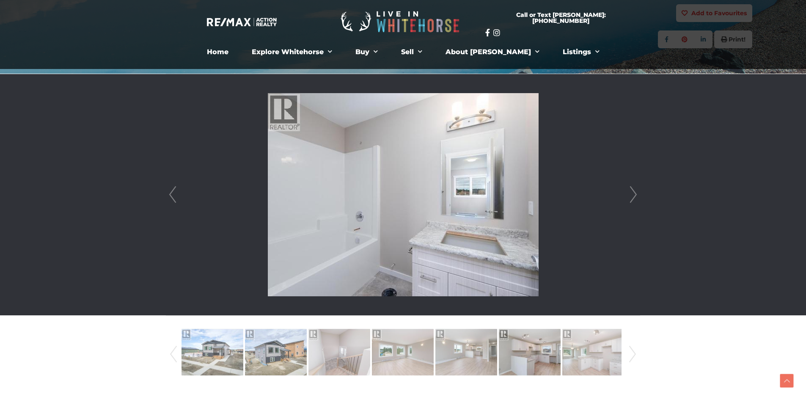
click at [635, 195] on link "Next" at bounding box center [633, 194] width 13 height 241
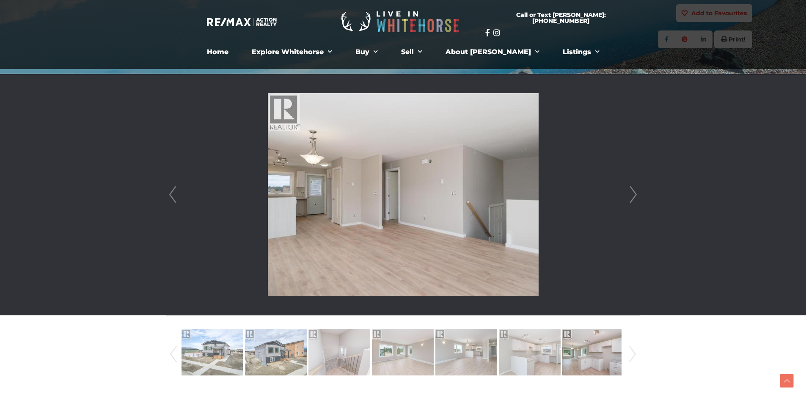
click at [635, 195] on link "Next" at bounding box center [633, 194] width 13 height 241
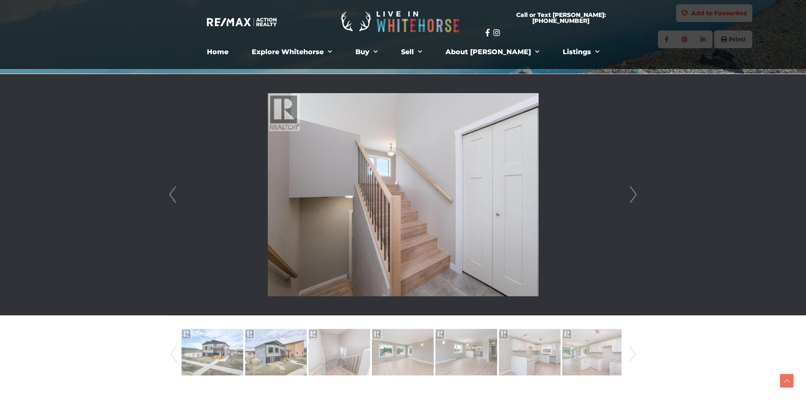
click at [635, 195] on link "Next" at bounding box center [633, 194] width 13 height 241
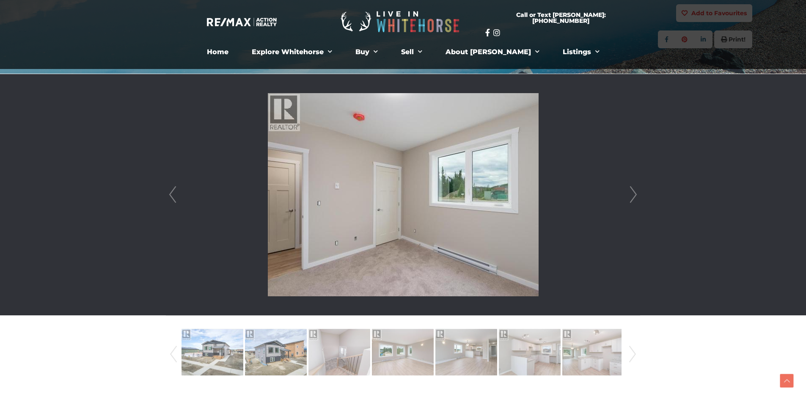
click at [635, 195] on link "Next" at bounding box center [633, 194] width 13 height 241
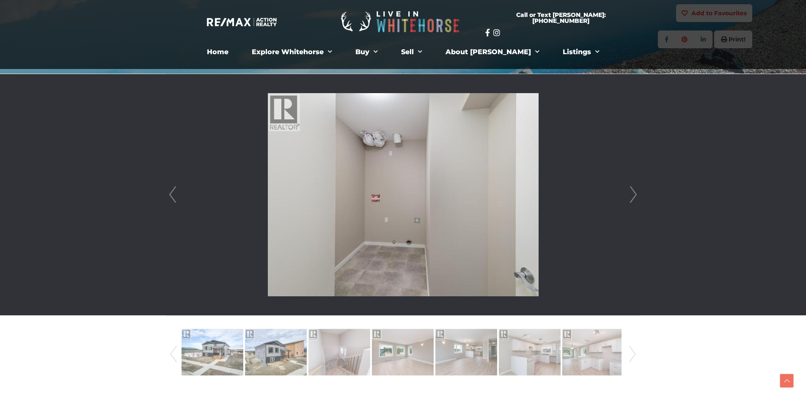
click at [635, 195] on link "Next" at bounding box center [633, 194] width 13 height 241
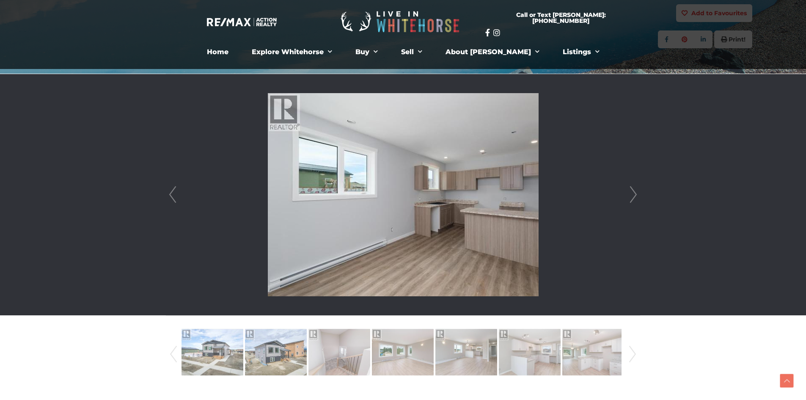
click at [635, 195] on link "Next" at bounding box center [633, 194] width 13 height 241
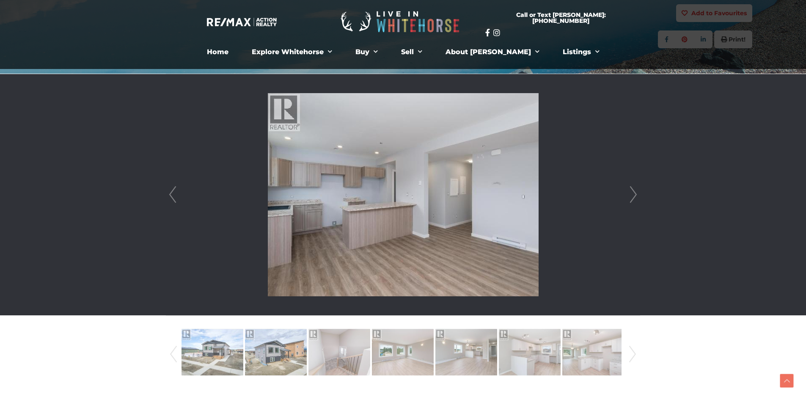
click at [635, 195] on link "Next" at bounding box center [633, 194] width 13 height 241
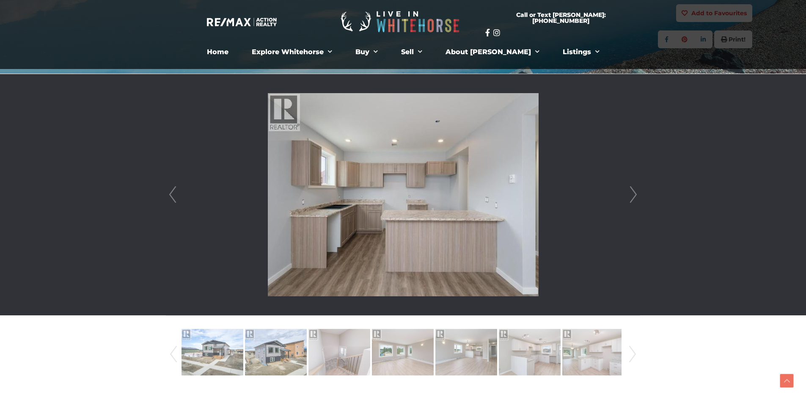
click at [635, 195] on link "Next" at bounding box center [633, 194] width 13 height 241
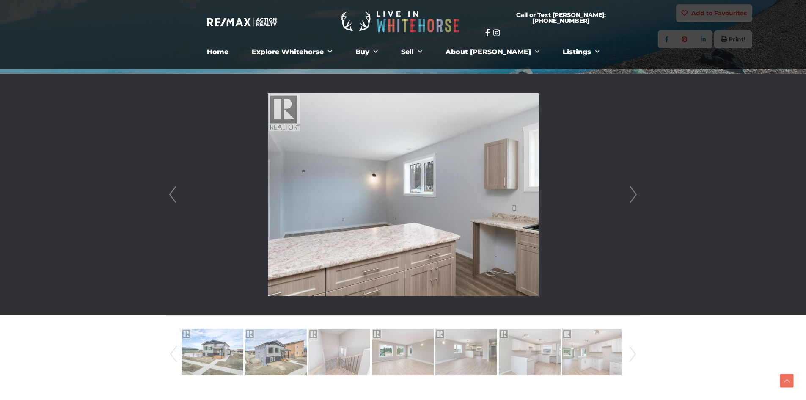
click at [635, 195] on link "Next" at bounding box center [633, 194] width 13 height 241
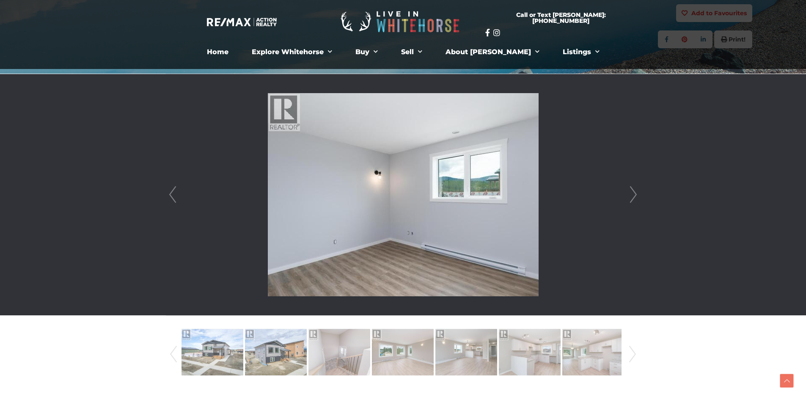
click at [635, 195] on link "Next" at bounding box center [633, 194] width 13 height 241
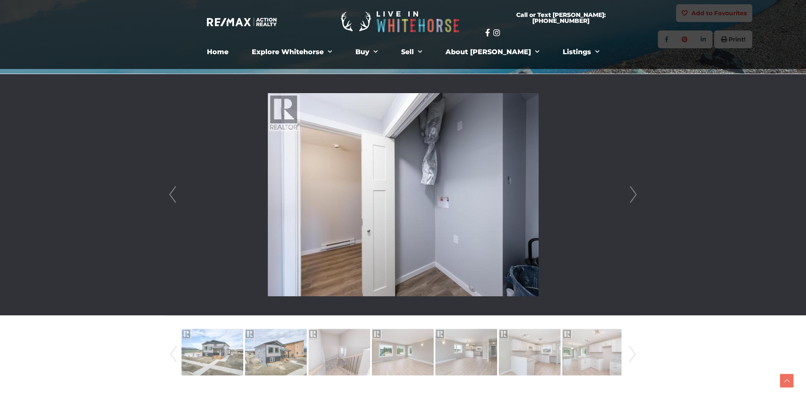
click at [635, 195] on link "Next" at bounding box center [633, 194] width 13 height 241
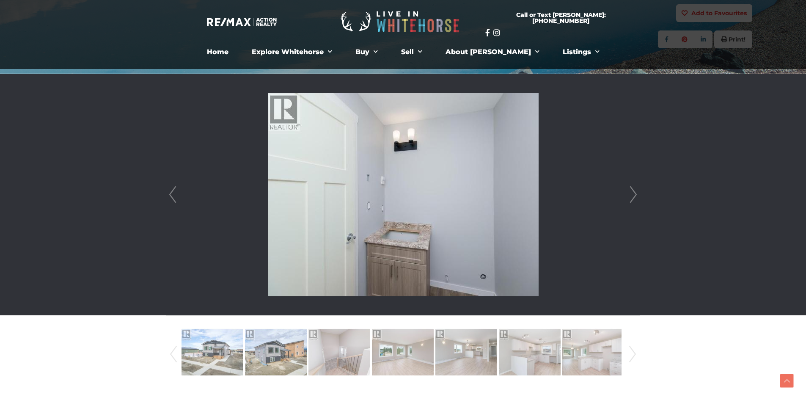
click at [635, 195] on link "Next" at bounding box center [633, 194] width 13 height 241
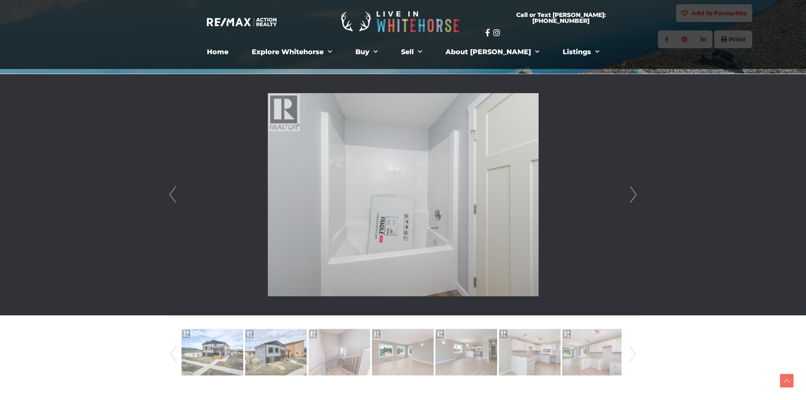
click at [635, 195] on link "Next" at bounding box center [633, 194] width 13 height 241
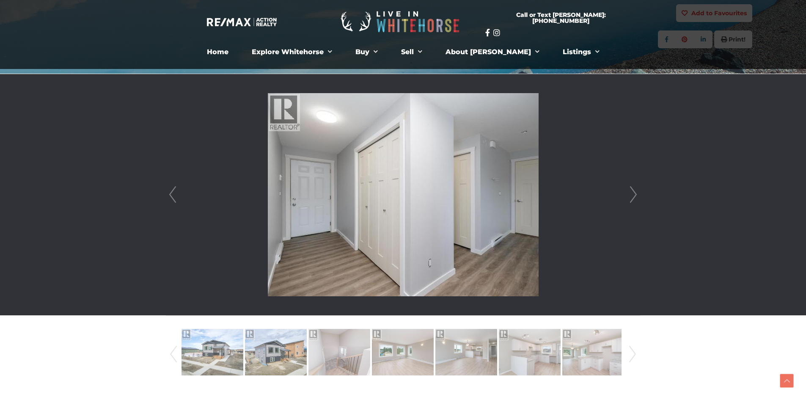
click at [635, 195] on link "Next" at bounding box center [633, 194] width 13 height 241
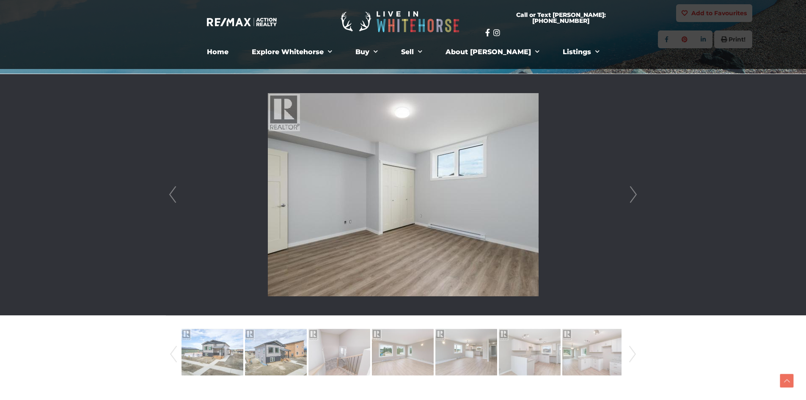
click at [635, 195] on link "Next" at bounding box center [633, 194] width 13 height 241
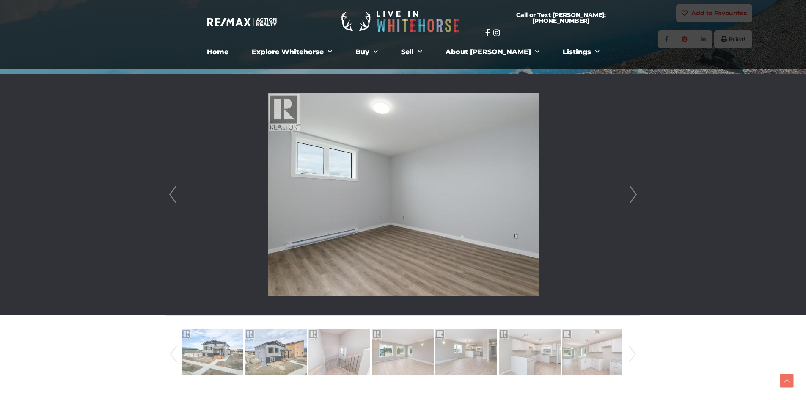
click at [635, 195] on link "Next" at bounding box center [633, 194] width 13 height 241
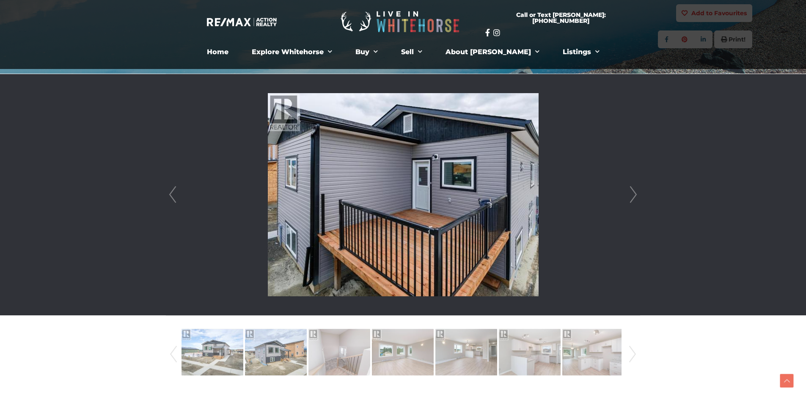
click at [635, 195] on link "Next" at bounding box center [633, 194] width 13 height 241
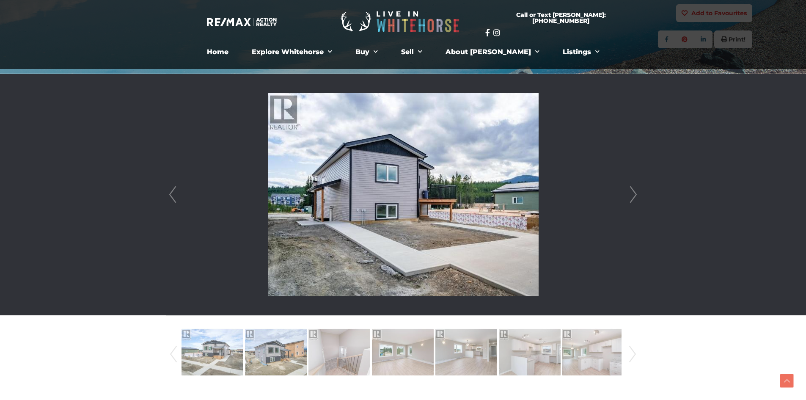
click at [635, 195] on link "Next" at bounding box center [633, 194] width 13 height 241
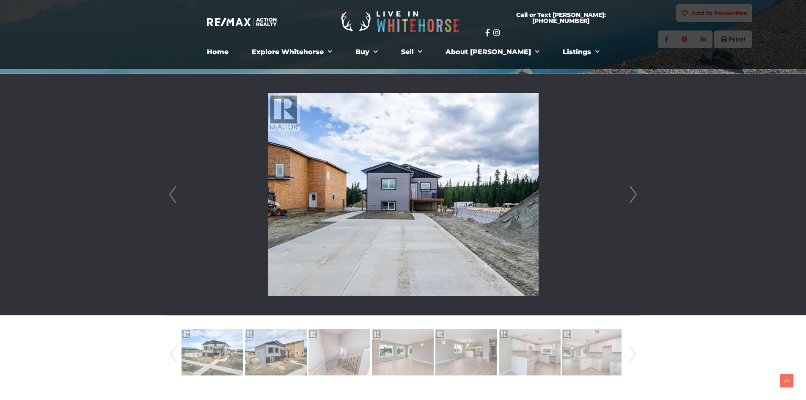
click at [635, 195] on link "Next" at bounding box center [633, 194] width 13 height 241
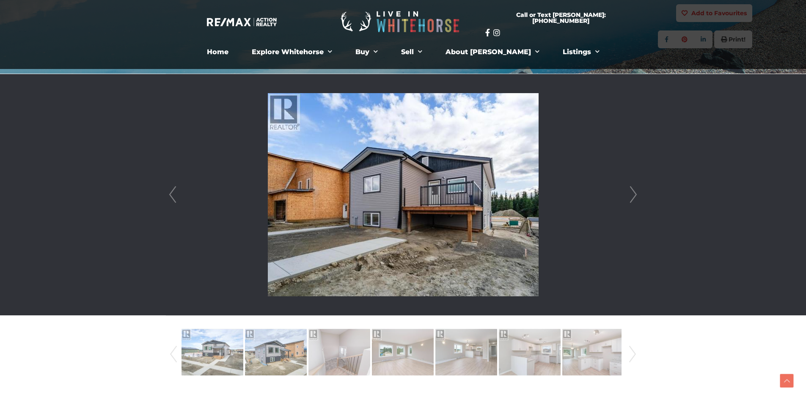
click at [635, 195] on link "Next" at bounding box center [633, 194] width 13 height 241
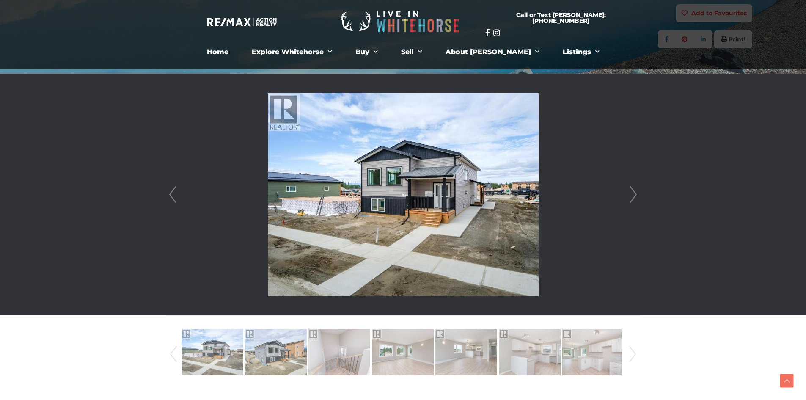
click at [635, 195] on link "Next" at bounding box center [633, 194] width 13 height 241
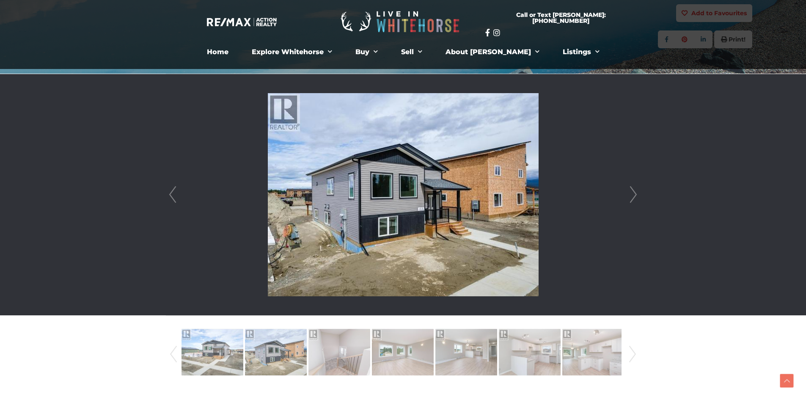
click at [635, 195] on link "Next" at bounding box center [633, 194] width 13 height 241
